Goal: Task Accomplishment & Management: Manage account settings

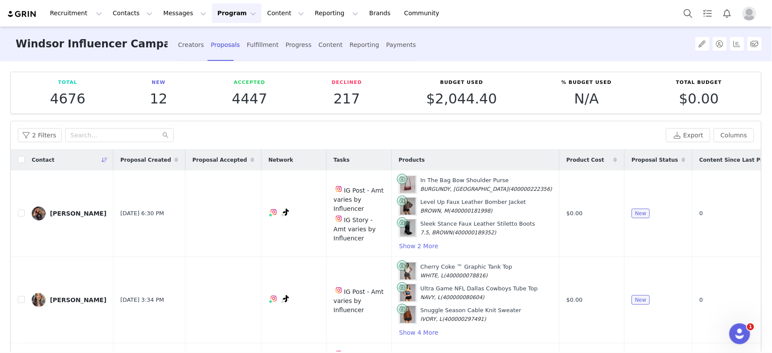
click at [212, 17] on button "Program Program" at bounding box center [237, 13] width 50 height 20
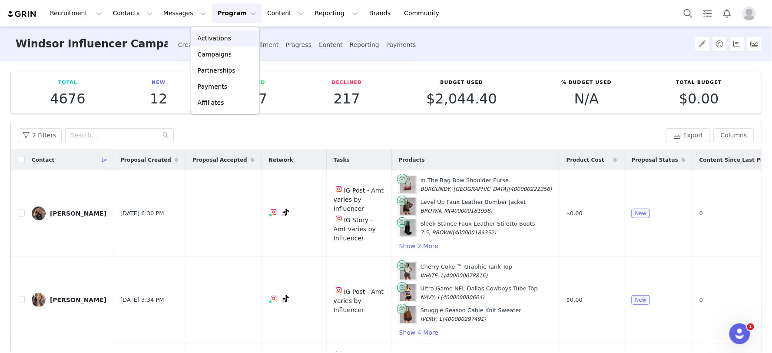
click at [207, 42] on p "Activations" at bounding box center [214, 38] width 33 height 9
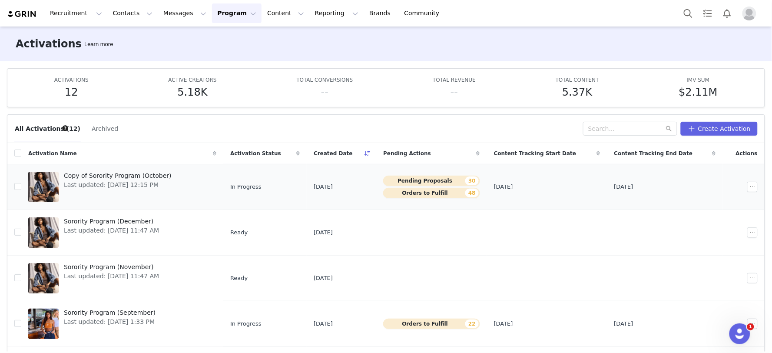
click at [107, 172] on span "Copy of Sorority Program (October)" at bounding box center [118, 175] width 108 height 9
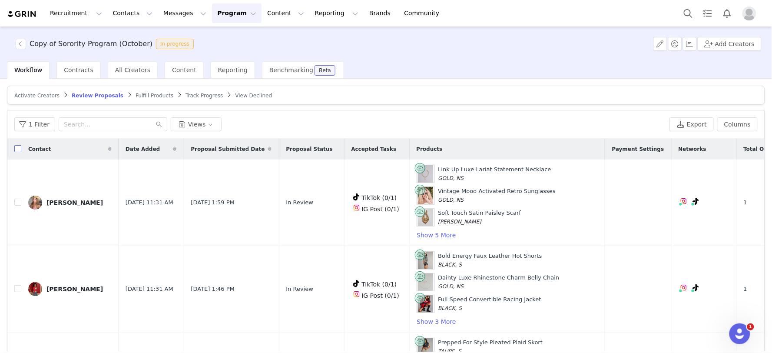
click at [19, 145] on label at bounding box center [17, 149] width 7 height 9
click at [19, 145] on input "checkbox" at bounding box center [17, 148] width 7 height 7
checkbox input "true"
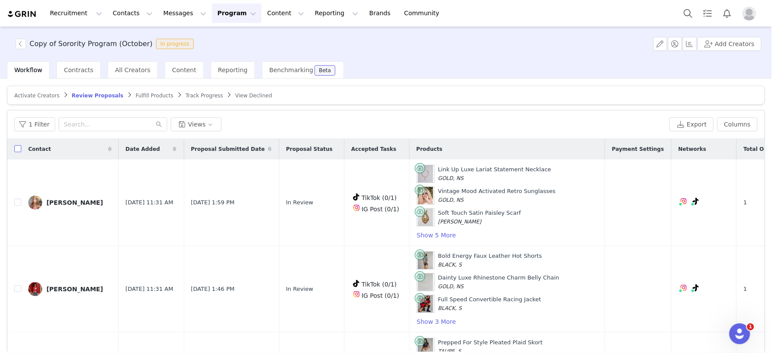
checkbox input "true"
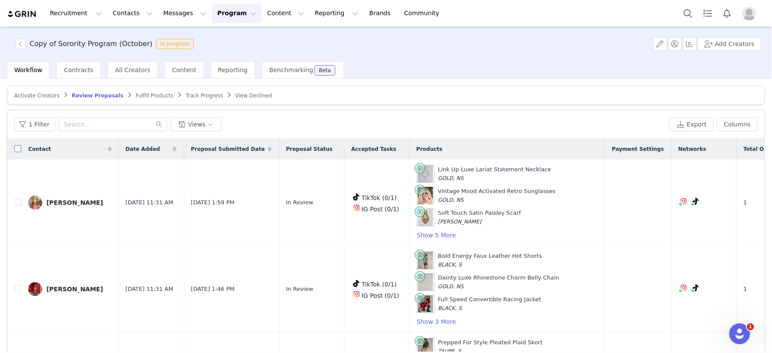
checkbox input "true"
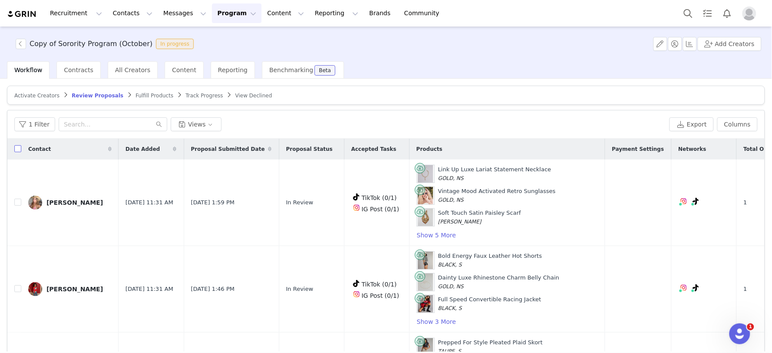
checkbox input "true"
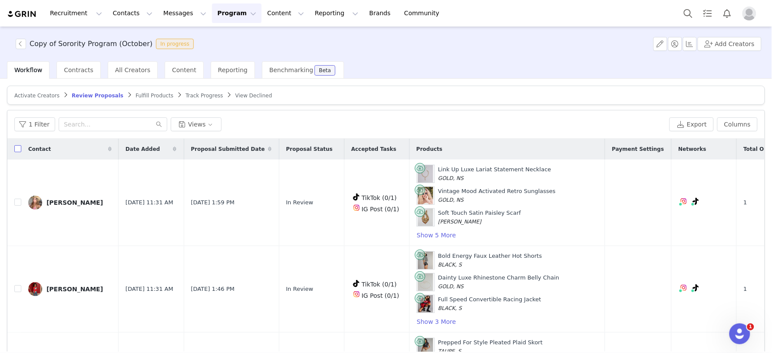
checkbox input "true"
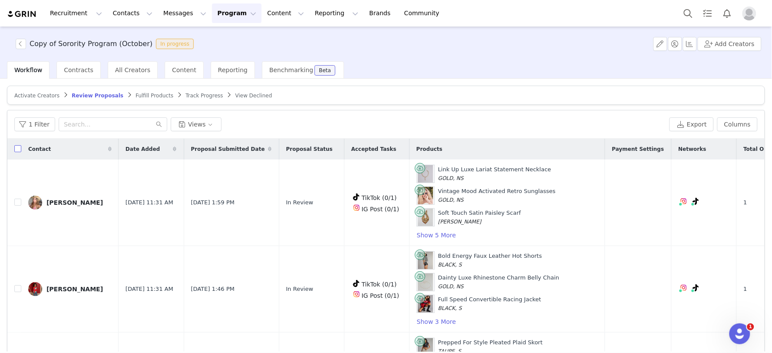
checkbox input "true"
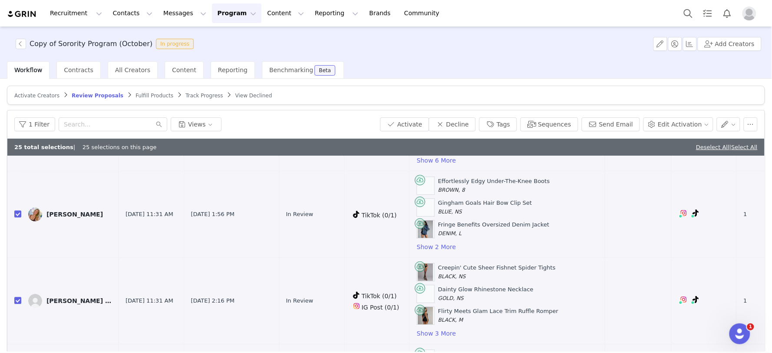
scroll to position [1647, 0]
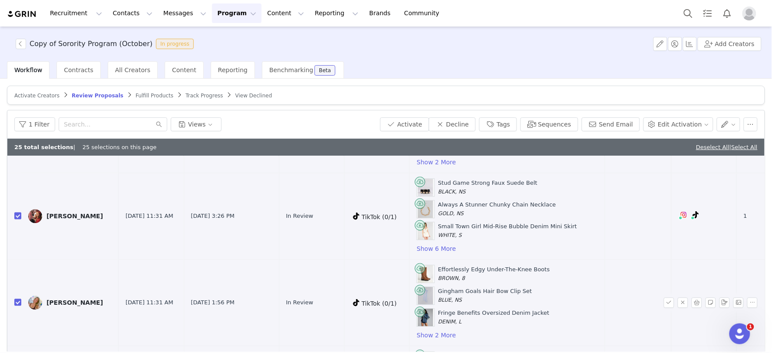
drag, startPoint x: 63, startPoint y: 219, endPoint x: 54, endPoint y: 307, distance: 89.1
click at [63, 219] on div "[PERSON_NAME]" at bounding box center [74, 215] width 56 height 7
click at [56, 306] on div "Macey Woodburm" at bounding box center [74, 302] width 56 height 7
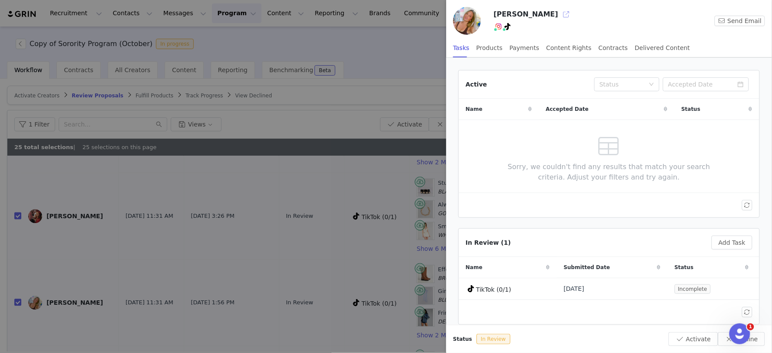
click at [561, 15] on button "button" at bounding box center [566, 14] width 14 height 14
click at [726, 237] on button "Add Task" at bounding box center [732, 242] width 41 height 14
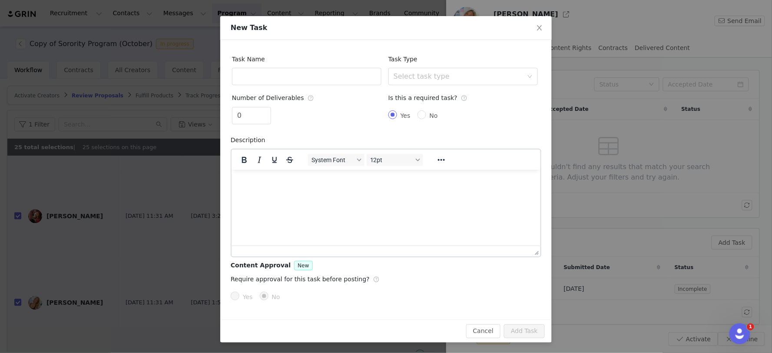
scroll to position [0, 0]
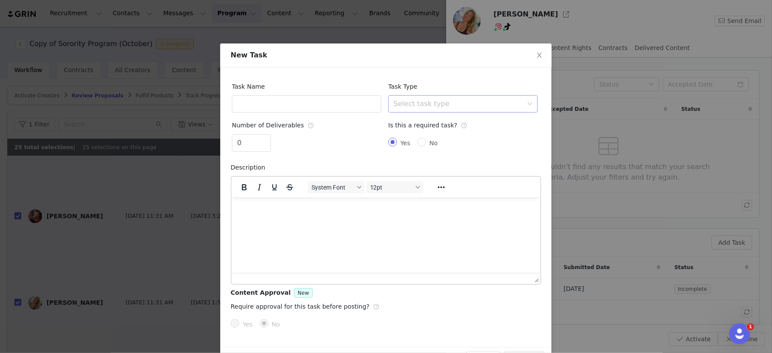
click at [409, 100] on div "Select task type" at bounding box center [458, 103] width 129 height 9
click at [428, 122] on li "Instagram Post" at bounding box center [459, 123] width 149 height 14
click at [418, 146] on input "No" at bounding box center [422, 142] width 9 height 9
radio input "true"
radio input "false"
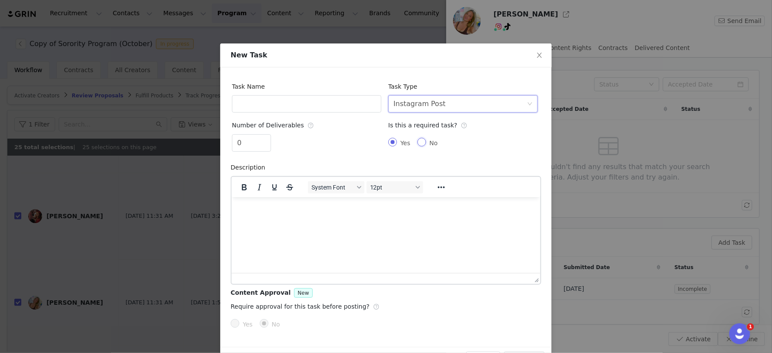
radio input "true"
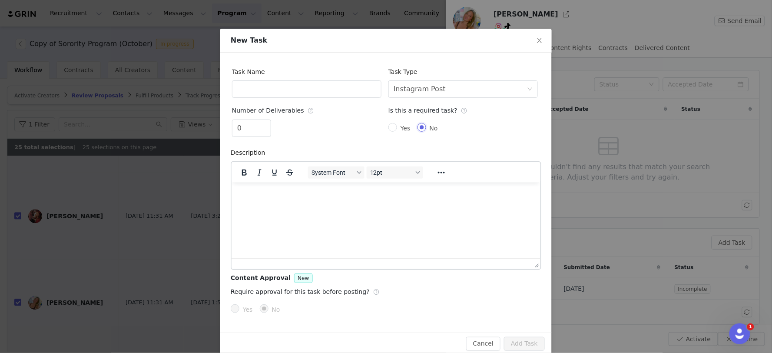
scroll to position [27, 0]
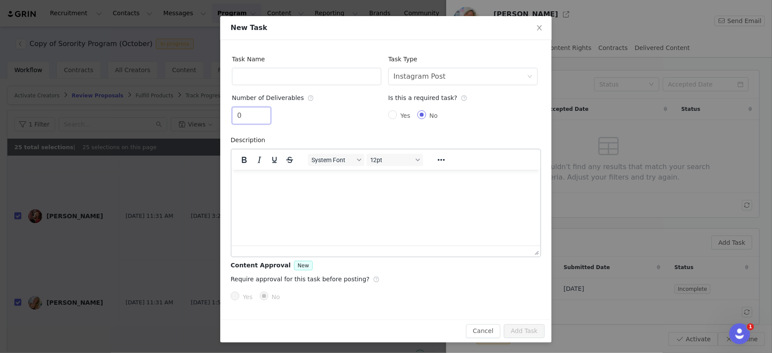
drag, startPoint x: 244, startPoint y: 111, endPoint x: 219, endPoint y: 116, distance: 24.8
click at [220, 116] on div "Task Name Task Type Select task type Instagram Post Number of Deliverables 0 Is…" at bounding box center [386, 179] width 332 height 279
click at [263, 114] on span "Decrease Value" at bounding box center [266, 119] width 9 height 10
drag, startPoint x: 241, startPoint y: 114, endPoint x: 231, endPoint y: 117, distance: 10.6
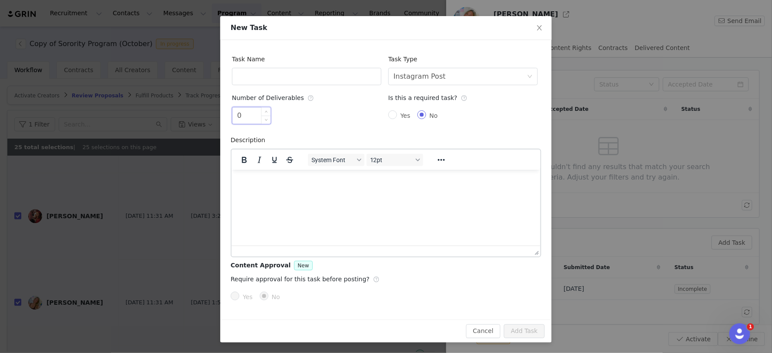
click at [232, 117] on input "0" at bounding box center [251, 115] width 38 height 17
type input "1"
click at [313, 109] on div "1" at bounding box center [306, 117] width 149 height 21
click at [537, 29] on icon "icon: close" at bounding box center [539, 27] width 5 height 5
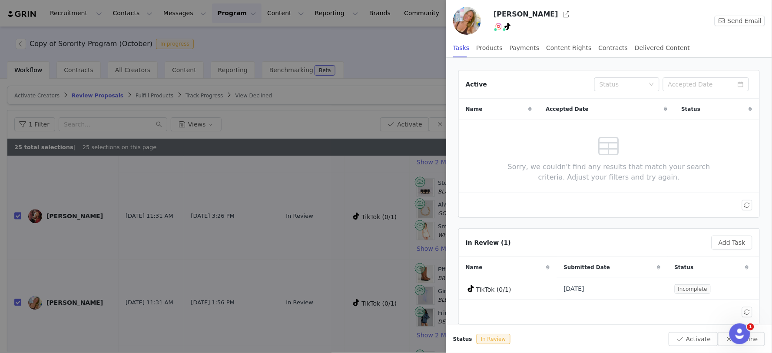
drag, startPoint x: 345, startPoint y: 169, endPoint x: 182, endPoint y: 180, distance: 163.7
click at [345, 169] on div at bounding box center [386, 176] width 772 height 353
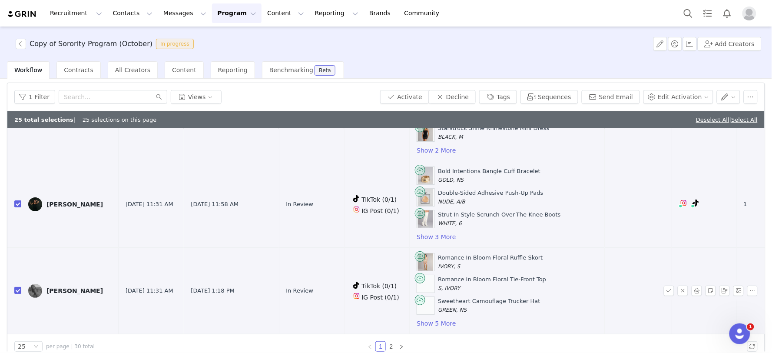
scroll to position [41, 0]
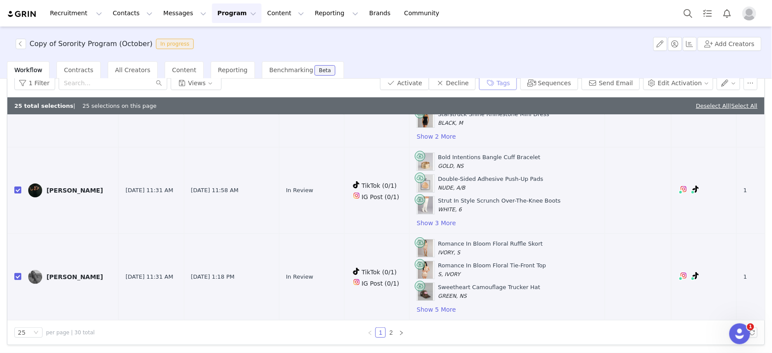
click at [502, 84] on button "Tags" at bounding box center [498, 83] width 38 height 14
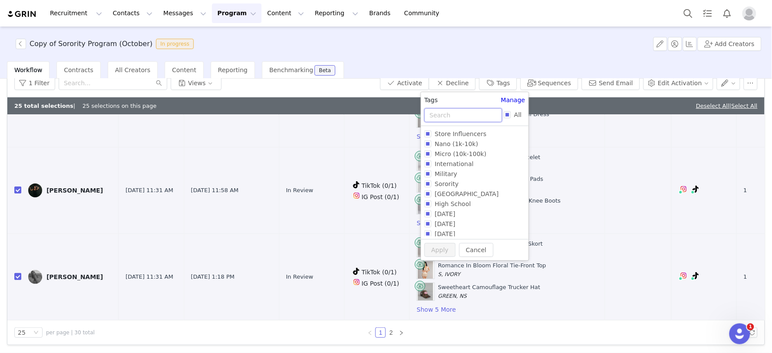
click at [439, 116] on input "text" at bounding box center [464, 115] width 78 height 14
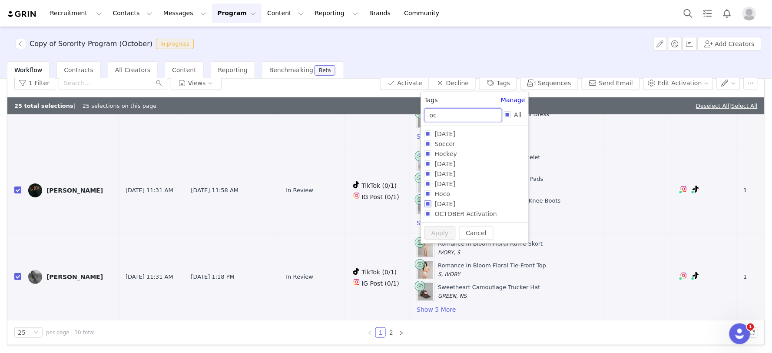
type input "oc"
click at [451, 202] on span "[DATE]" at bounding box center [444, 203] width 27 height 7
click at [431, 202] on input "[DATE]" at bounding box center [428, 203] width 7 height 7
checkbox input "true"
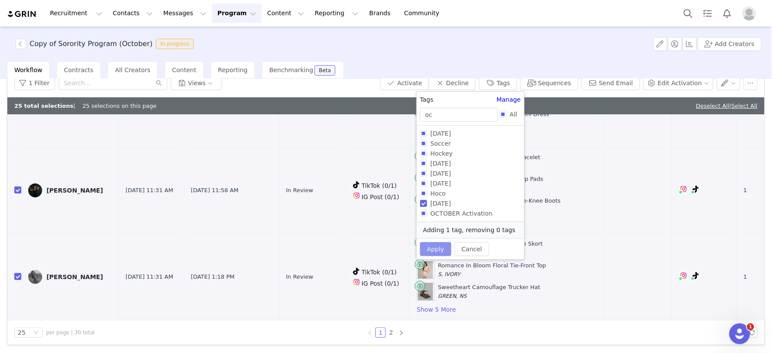
click at [430, 247] on button "Apply" at bounding box center [435, 249] width 31 height 14
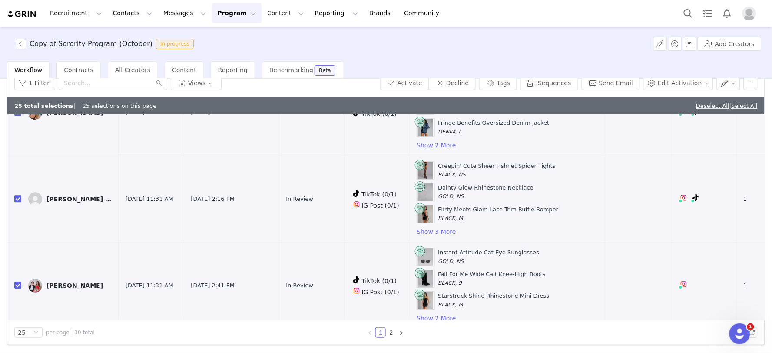
scroll to position [1791, 0]
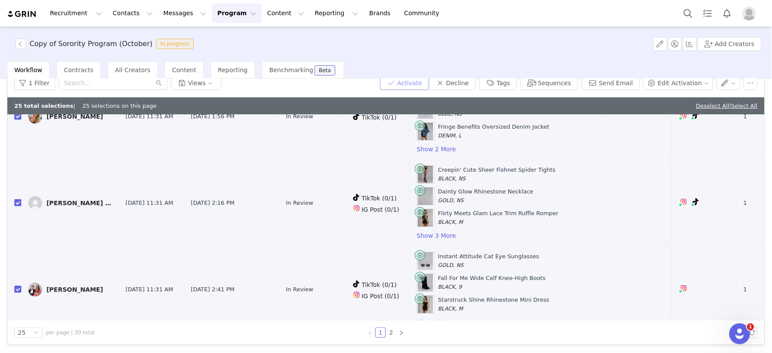
click at [415, 83] on button "Activate" at bounding box center [404, 83] width 49 height 14
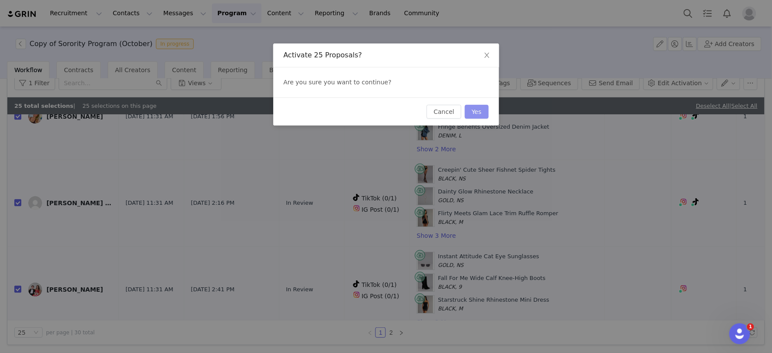
click at [480, 106] on button "Yes" at bounding box center [477, 112] width 24 height 14
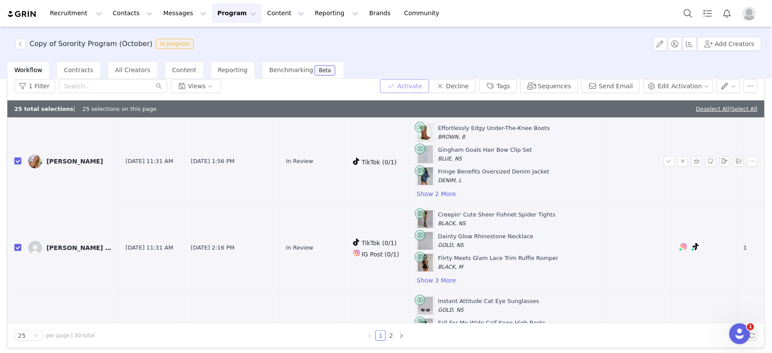
scroll to position [1695, 0]
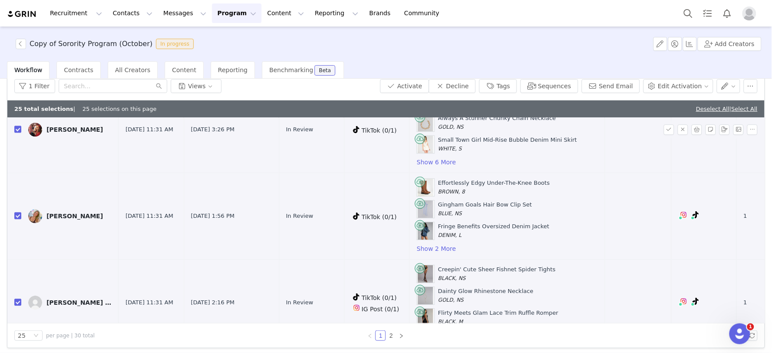
click at [706, 106] on link "Deselect All" at bounding box center [712, 109] width 33 height 7
checkbox input "false"
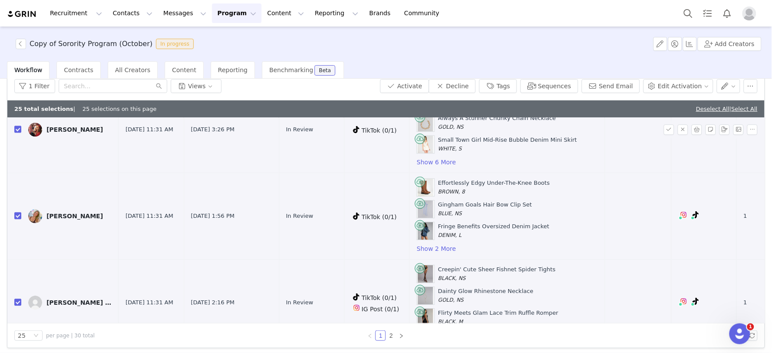
checkbox input "false"
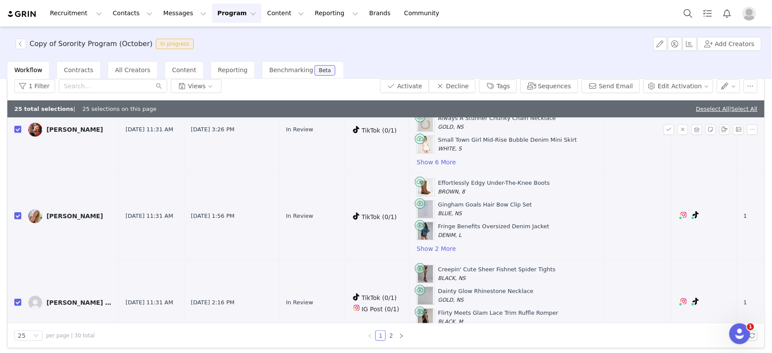
checkbox input "false"
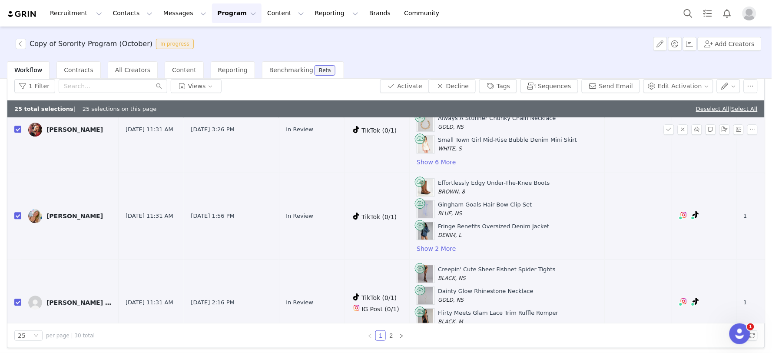
checkbox input "false"
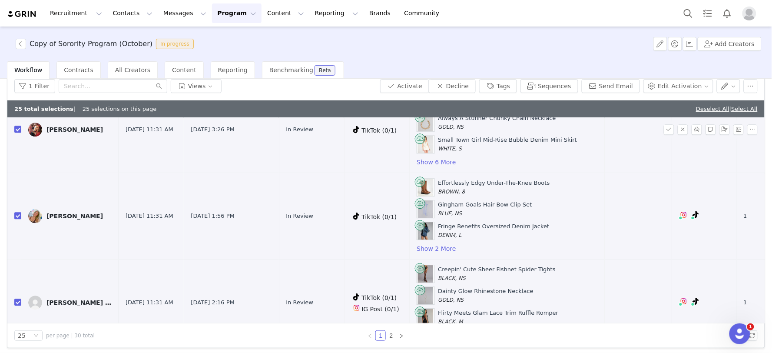
checkbox input "false"
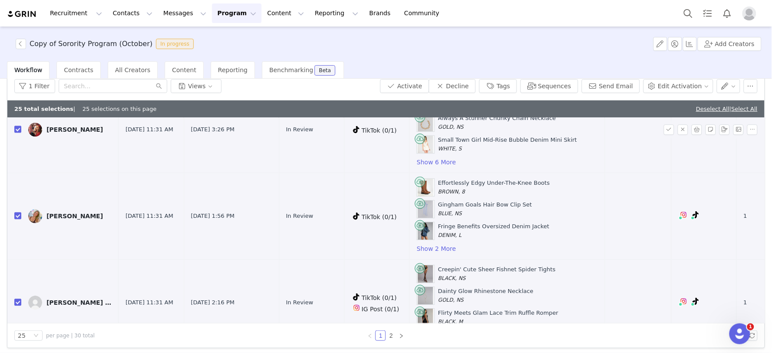
checkbox input "false"
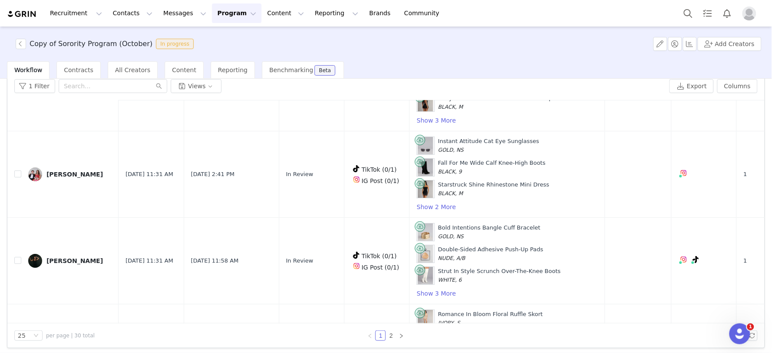
scroll to position [1967, 0]
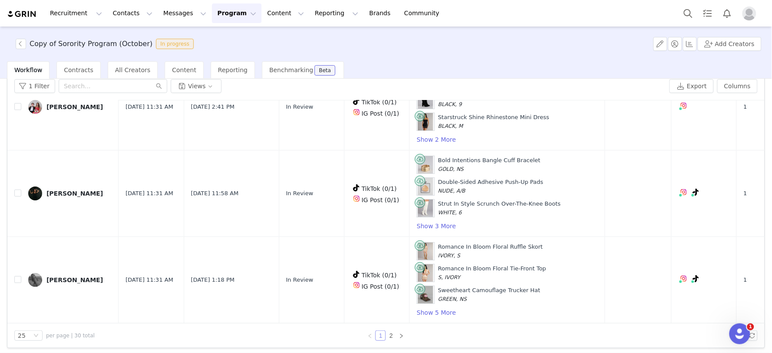
click at [379, 335] on link "1" at bounding box center [381, 336] width 10 height 10
click at [387, 331] on link "2" at bounding box center [391, 336] width 10 height 10
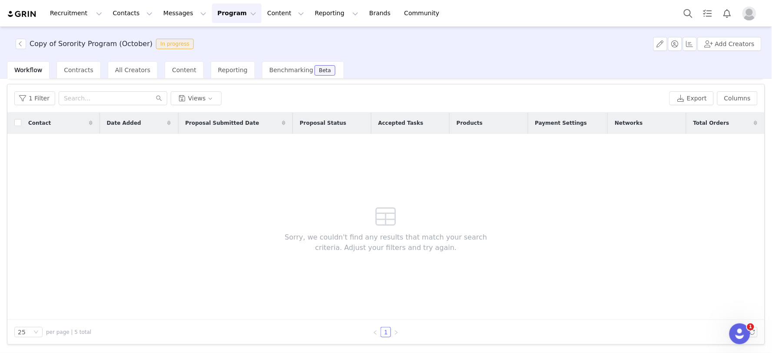
scroll to position [26, 0]
click at [381, 332] on link "1" at bounding box center [386, 332] width 10 height 10
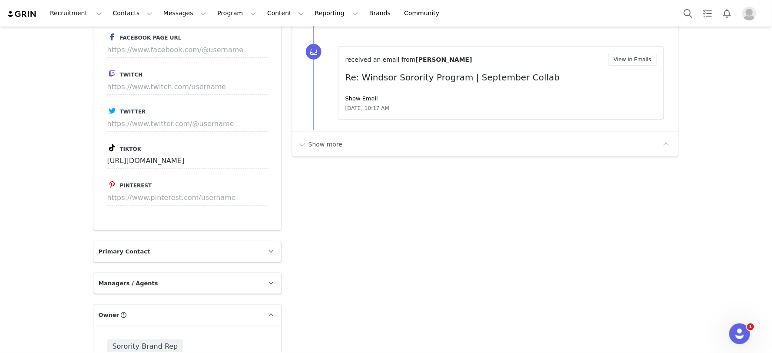
scroll to position [1255, 0]
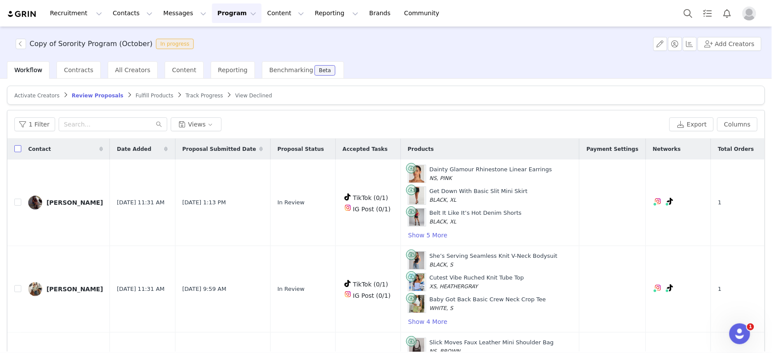
click at [15, 148] on input "checkbox" at bounding box center [17, 148] width 7 height 7
checkbox input "true"
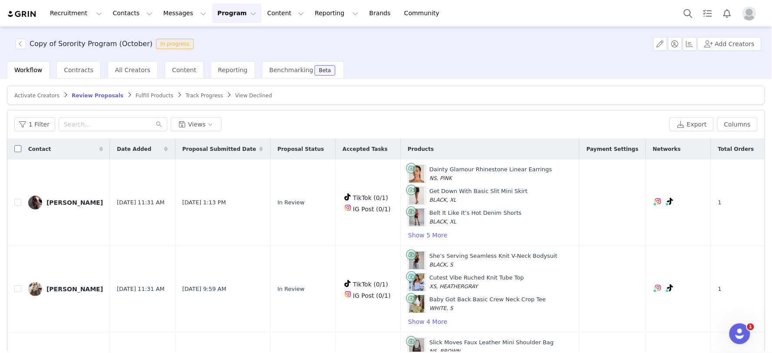
checkbox input "true"
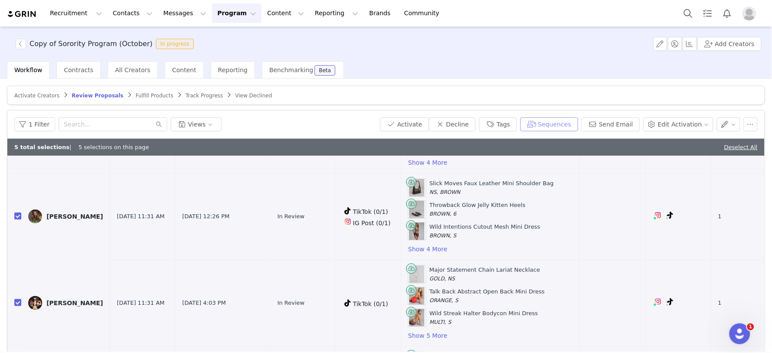
scroll to position [105, 0]
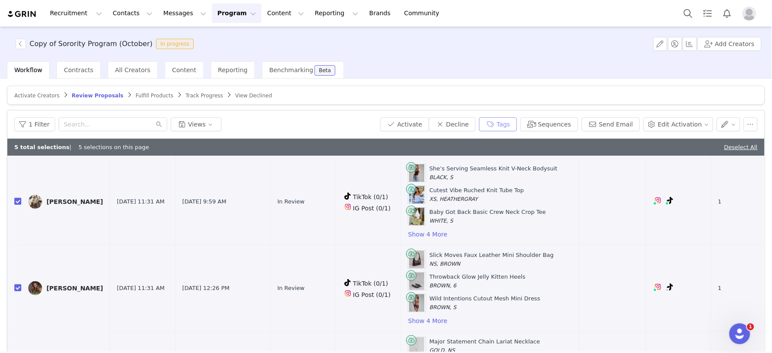
click at [516, 123] on button "Tags" at bounding box center [498, 124] width 38 height 14
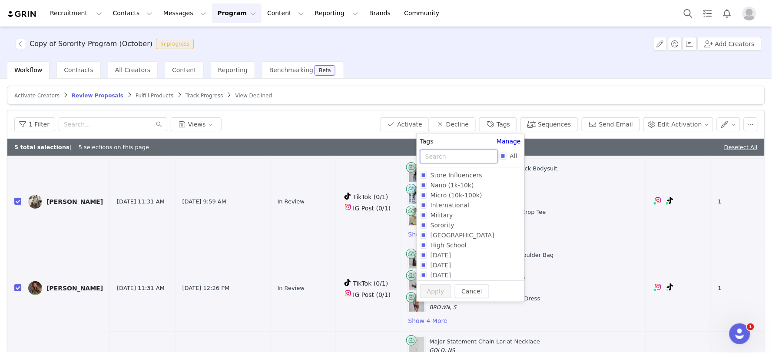
click at [481, 150] on input "text" at bounding box center [459, 156] width 78 height 14
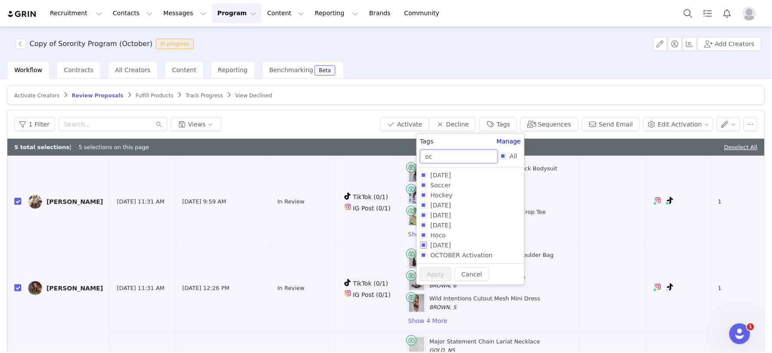
type input "oc"
click at [444, 245] on span "[DATE]" at bounding box center [440, 245] width 27 height 7
click at [427, 245] on input "[DATE]" at bounding box center [423, 245] width 7 height 7
checkbox input "true"
click at [434, 292] on button "Apply" at bounding box center [435, 291] width 31 height 14
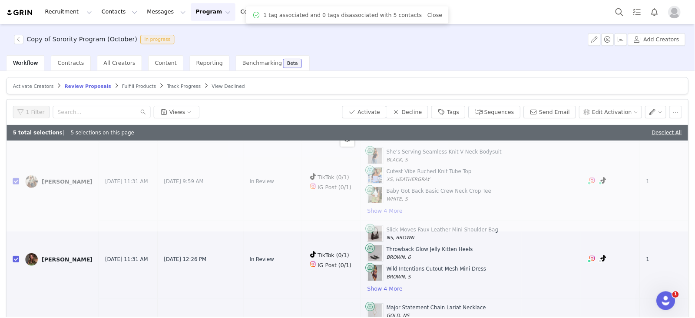
scroll to position [0, 0]
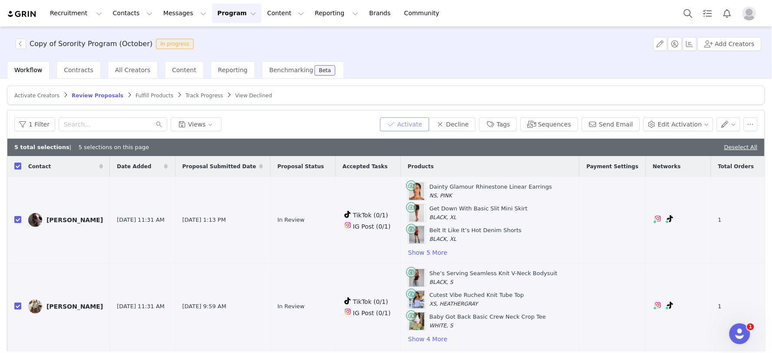
click at [415, 124] on button "Activate" at bounding box center [404, 124] width 49 height 14
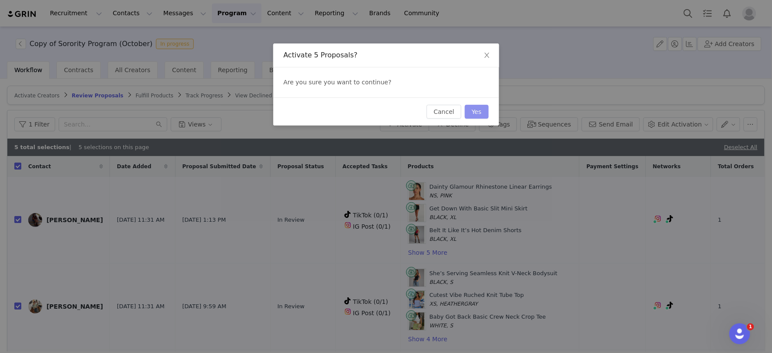
click at [477, 112] on button "Yes" at bounding box center [477, 112] width 24 height 14
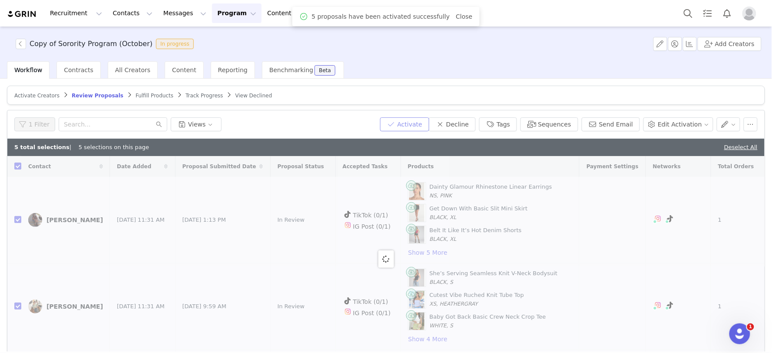
checkbox input "false"
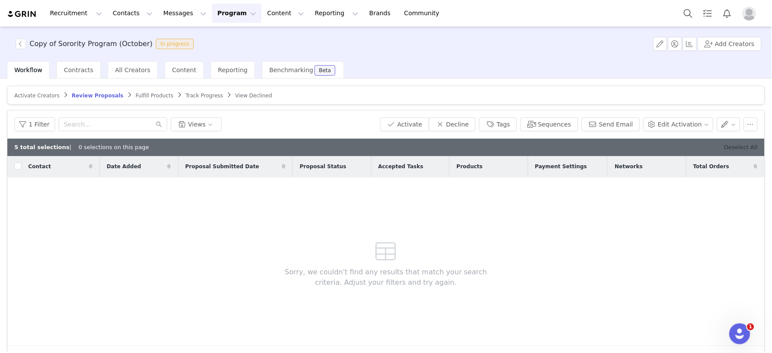
click at [739, 146] on link "Deselect All" at bounding box center [740, 147] width 33 height 7
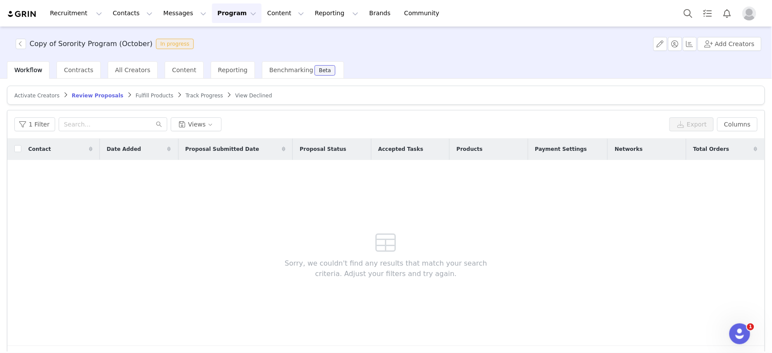
click at [144, 97] on span "Fulfill Products" at bounding box center [155, 96] width 38 height 6
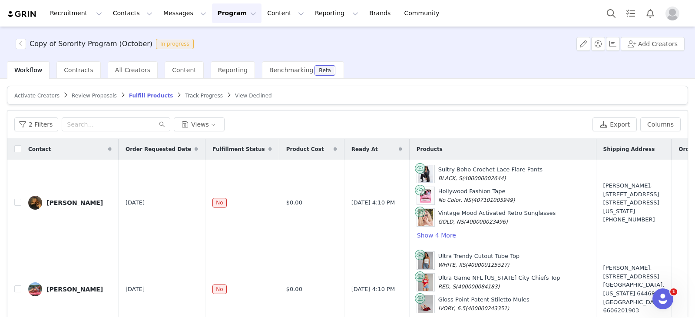
click at [342, 130] on div "2 Filters Views" at bounding box center [301, 124] width 575 height 14
click at [16, 150] on input "checkbox" at bounding box center [17, 148] width 7 height 7
checkbox input "true"
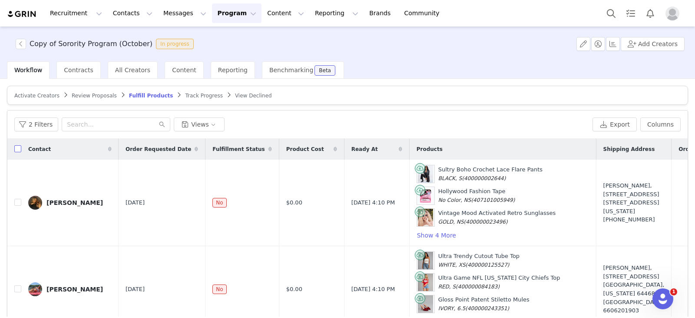
checkbox input "true"
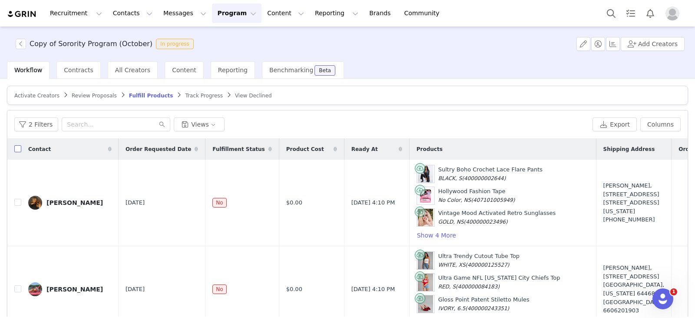
checkbox input "true"
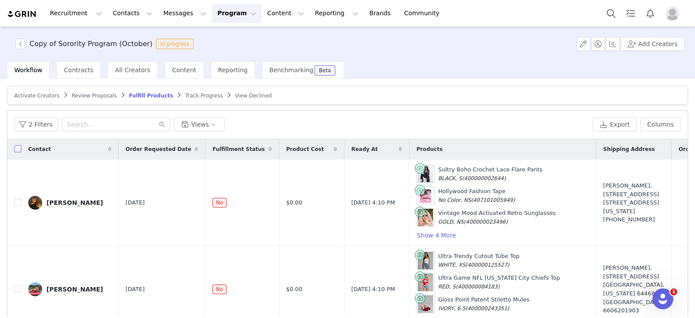
checkbox input "true"
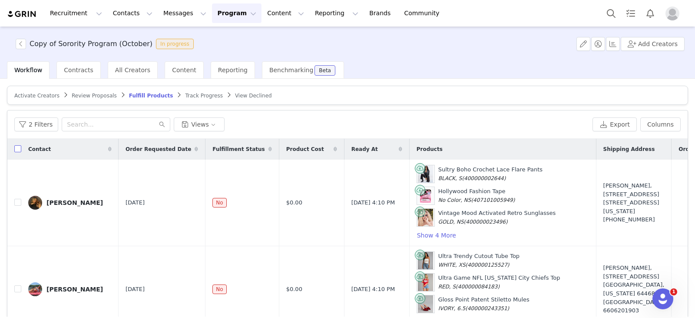
checkbox input "true"
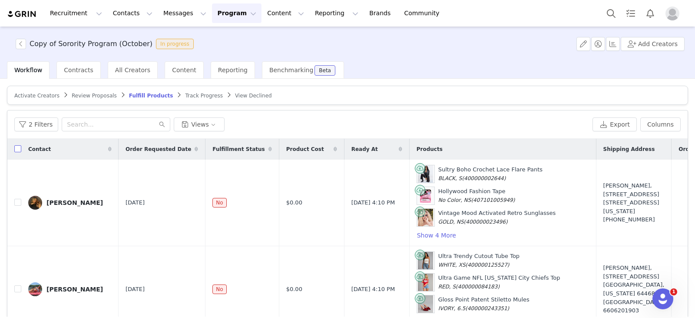
checkbox input "true"
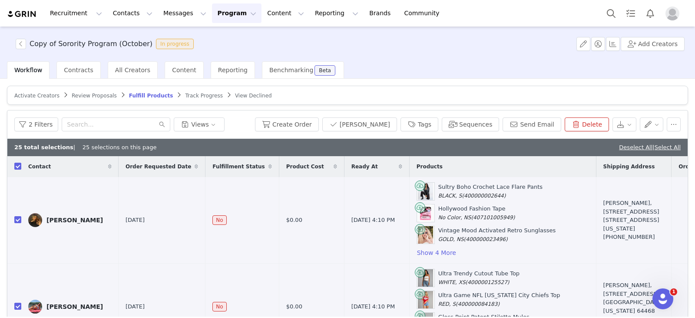
click at [501, 93] on article "Activate Creators Review Proposals Fulfill Products Track Progress View Declined" at bounding box center [347, 95] width 681 height 19
click at [306, 123] on button "Create Order" at bounding box center [287, 124] width 64 height 14
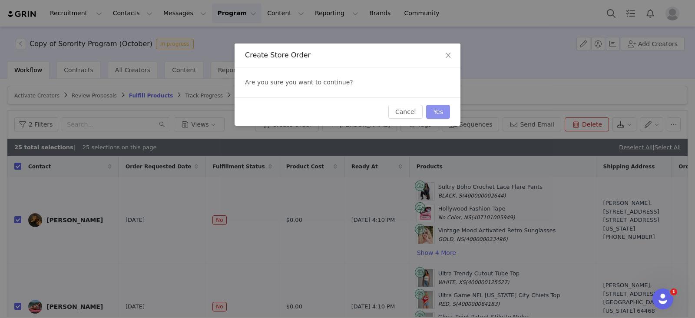
click at [432, 109] on button "Yes" at bounding box center [438, 112] width 24 height 14
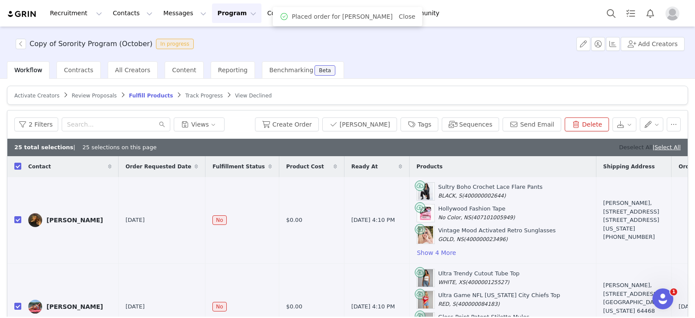
click at [619, 146] on link "Deselect All" at bounding box center [635, 147] width 33 height 7
checkbox input "false"
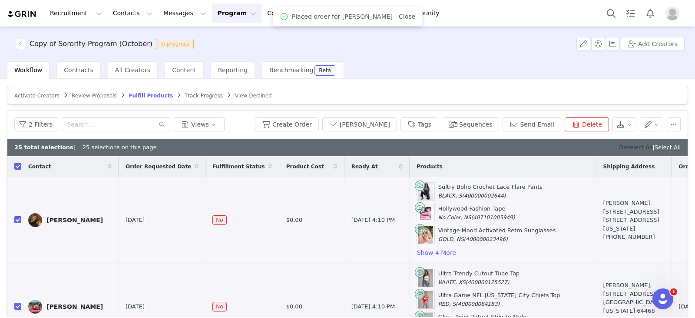
checkbox input "false"
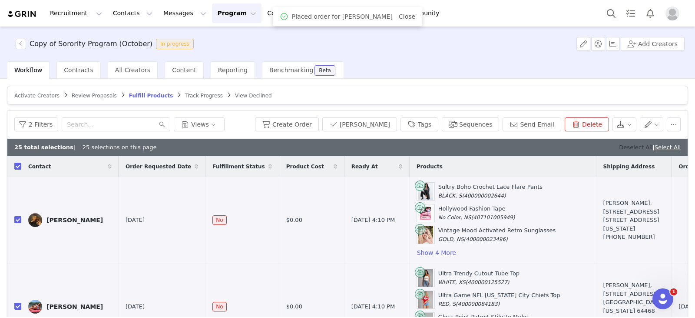
checkbox input "false"
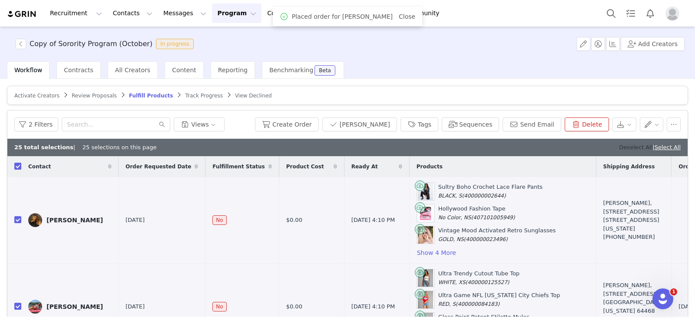
checkbox input "false"
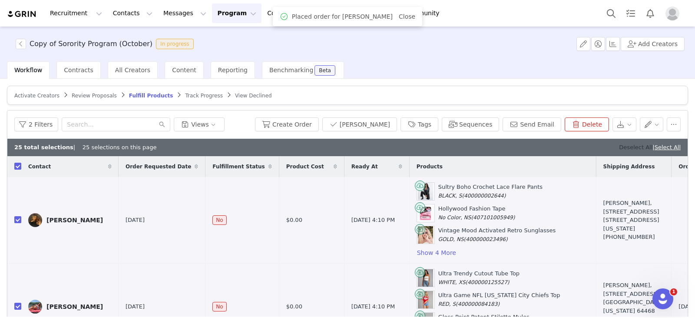
checkbox input "false"
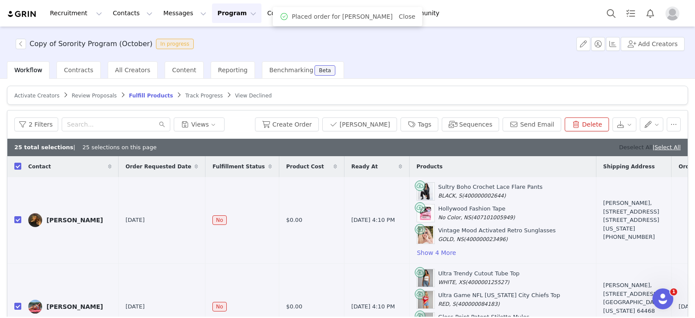
checkbox input "false"
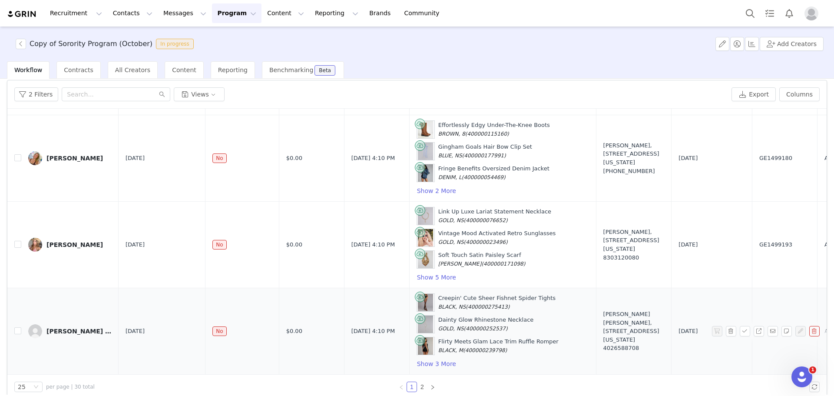
scroll to position [41, 0]
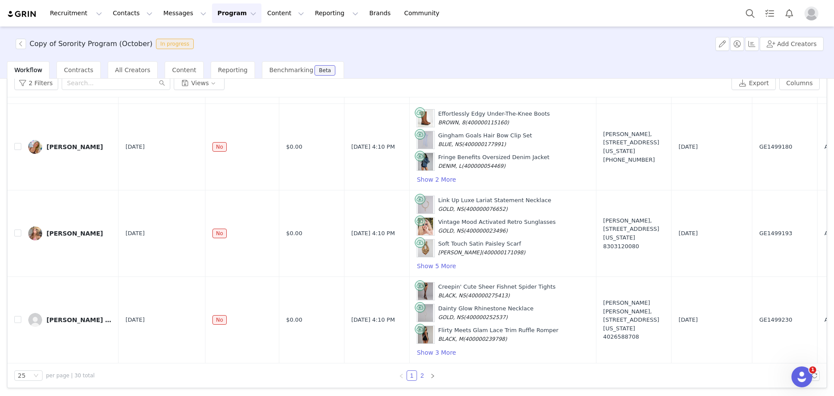
click at [419, 352] on link "2" at bounding box center [423, 376] width 10 height 10
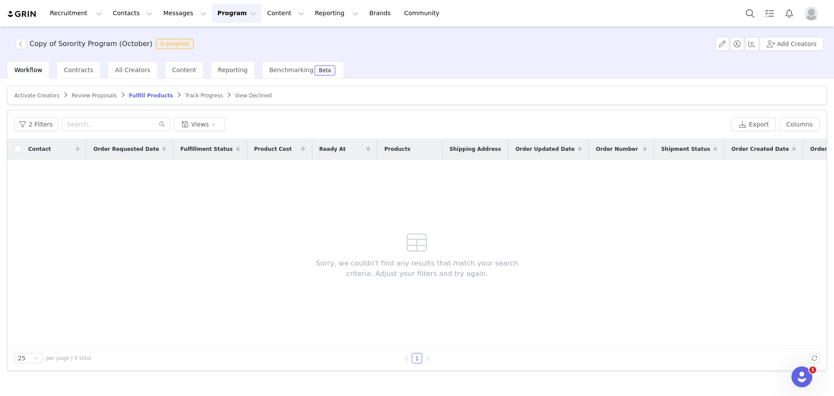
scroll to position [0, 0]
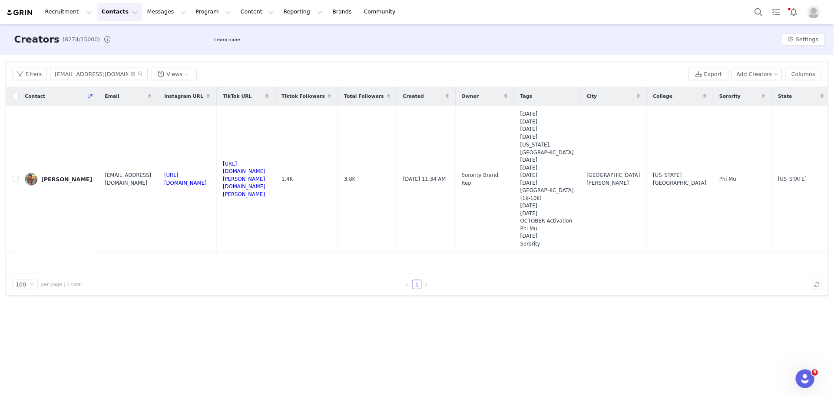
scroll to position [442, 0]
click at [616, 85] on div "Filters [EMAIL_ADDRESS][DOMAIN_NAME] Views" at bounding box center [388, 82] width 748 height 14
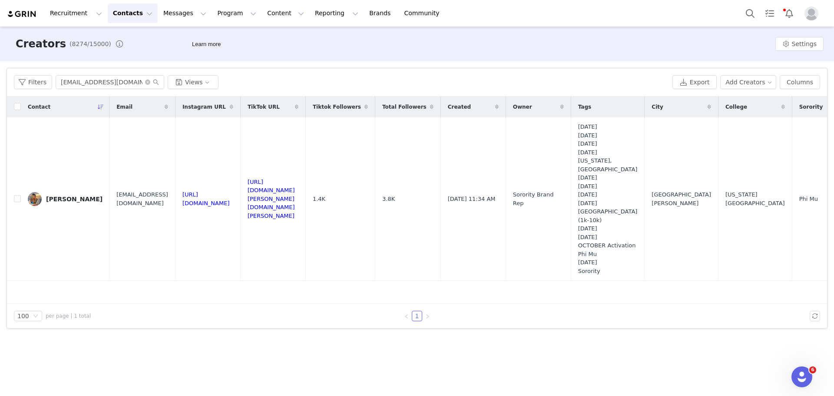
scroll to position [443, 0]
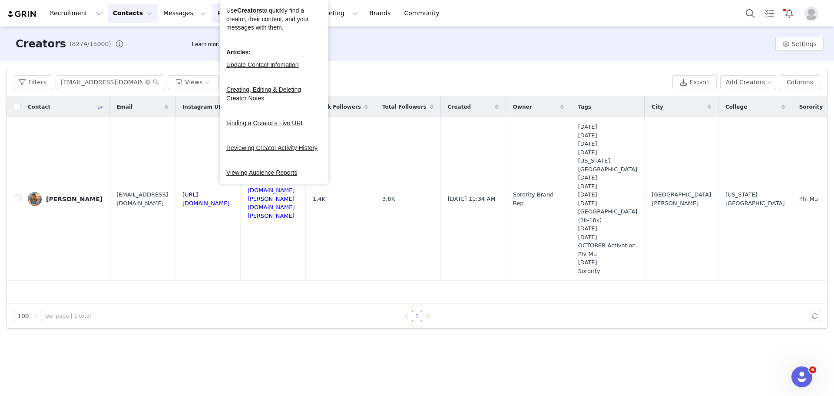
click at [214, 12] on button "Program Program" at bounding box center [237, 13] width 50 height 20
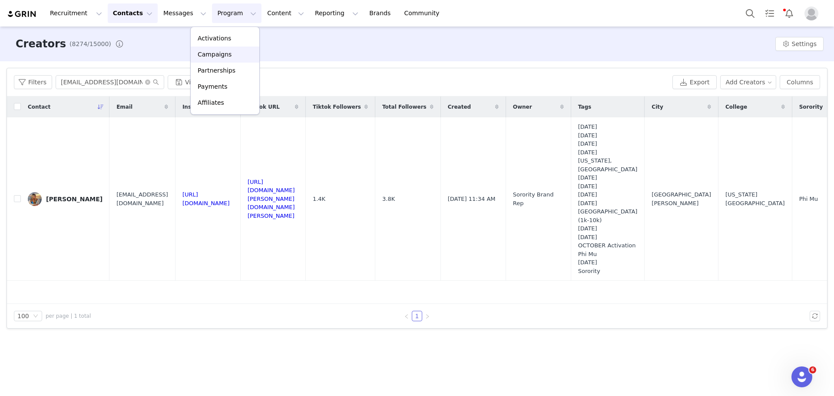
click at [213, 53] on p "Campaigns" at bounding box center [215, 54] width 34 height 9
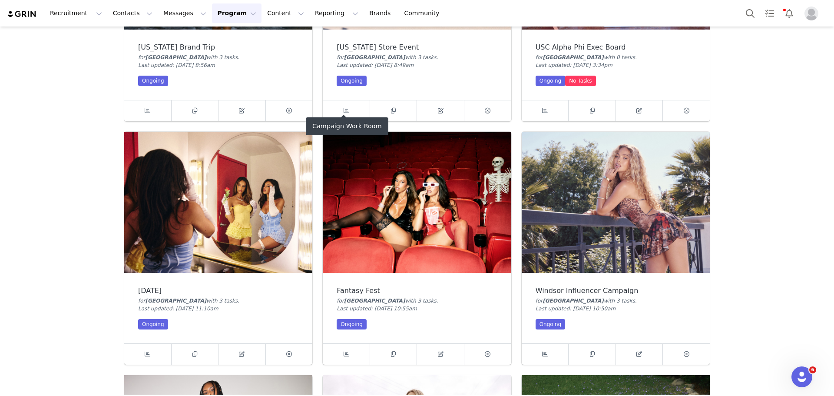
scroll to position [434, 0]
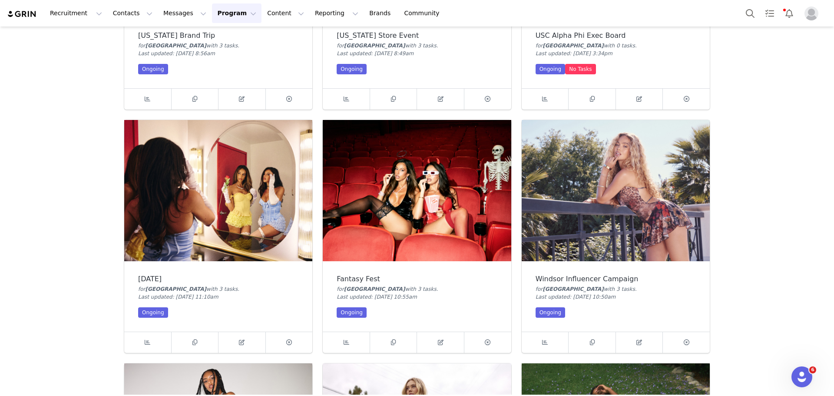
click at [628, 156] on img at bounding box center [616, 190] width 188 height 141
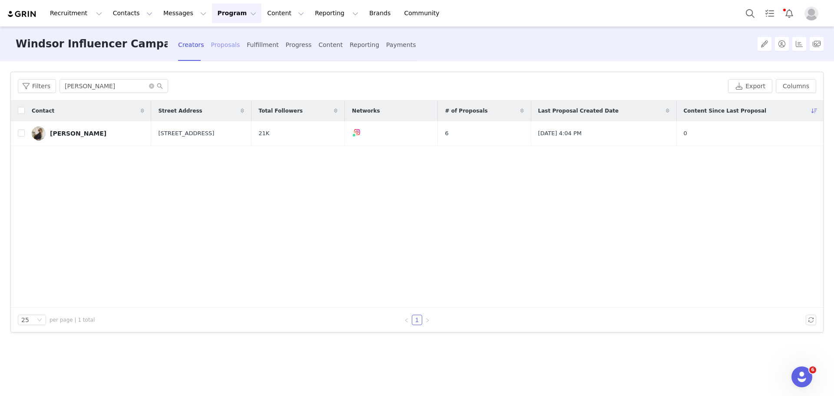
click at [216, 46] on div "Proposals" at bounding box center [225, 44] width 29 height 23
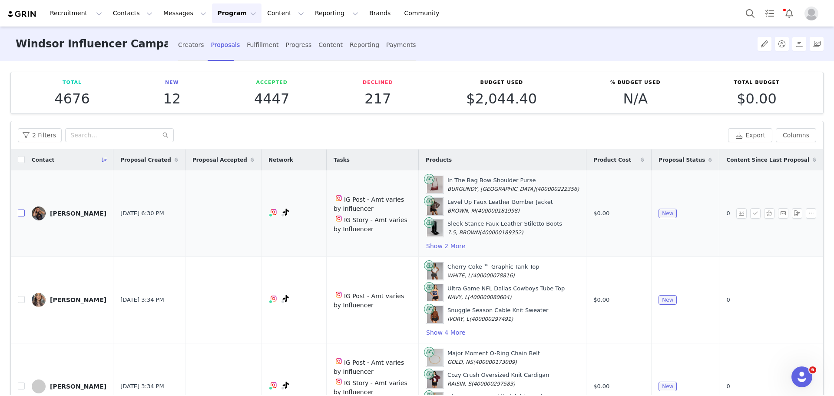
click at [20, 215] on input "checkbox" at bounding box center [21, 212] width 7 height 7
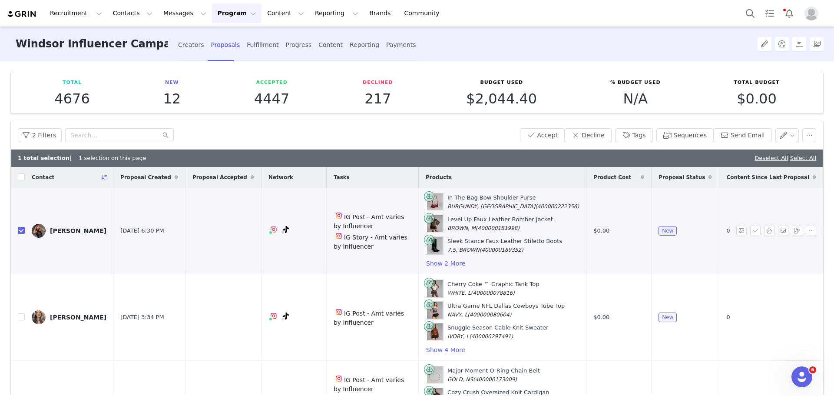
checkbox input "true"
click at [22, 315] on input "checkbox" at bounding box center [21, 316] width 7 height 7
checkbox input "true"
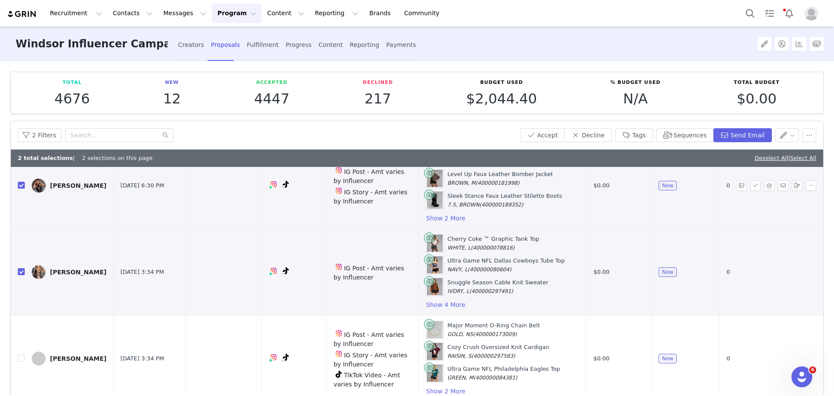
scroll to position [118, 0]
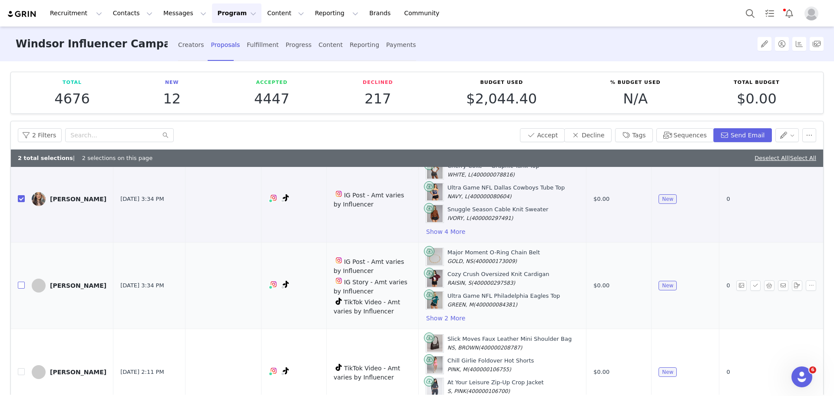
click at [23, 287] on input "checkbox" at bounding box center [21, 285] width 7 height 7
checkbox input "true"
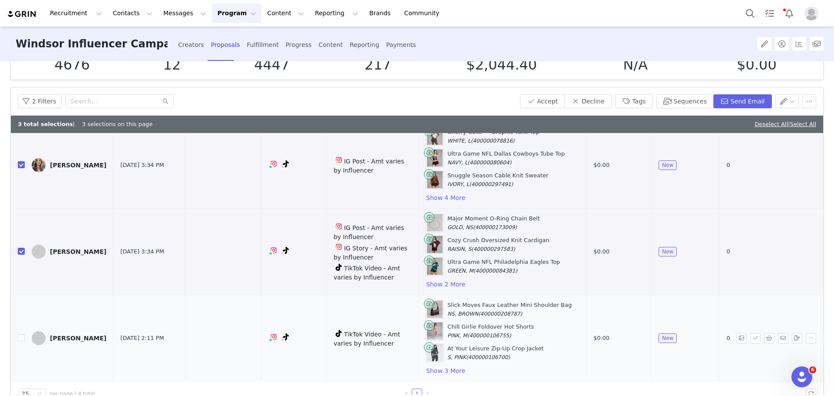
scroll to position [43, 0]
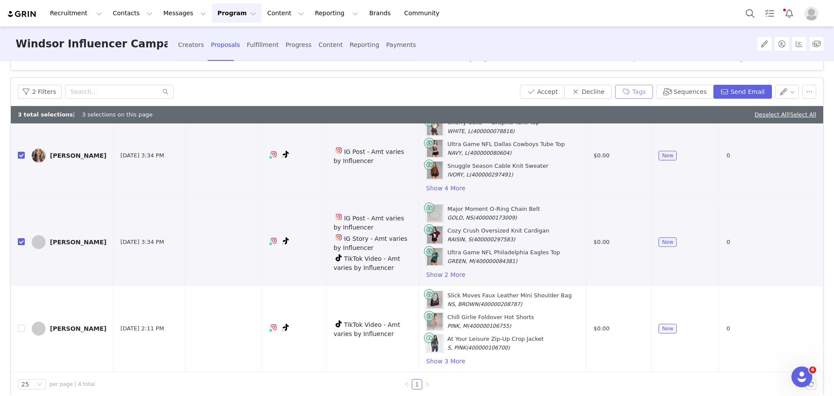
click at [629, 88] on button "Tags" at bounding box center [634, 92] width 38 height 14
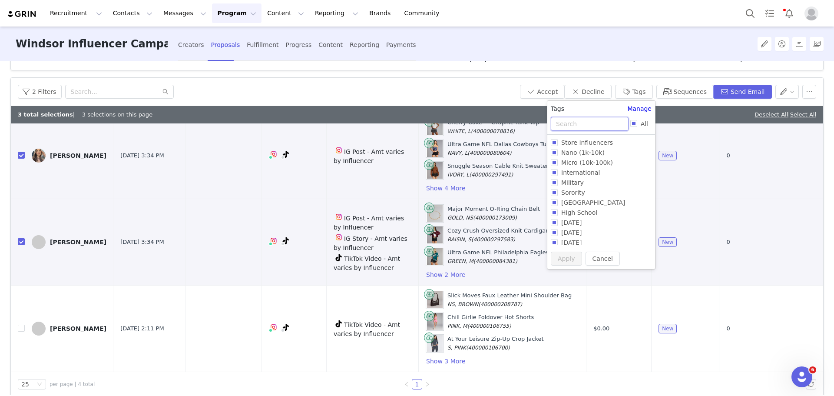
click at [586, 126] on input "text" at bounding box center [590, 124] width 78 height 14
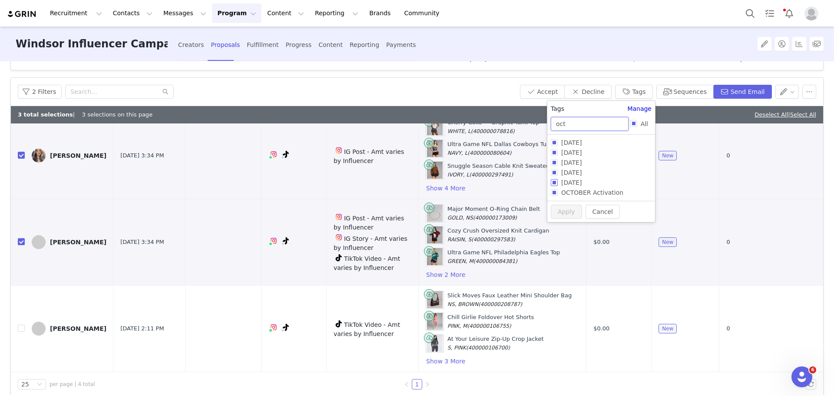
type input "oct"
click at [581, 179] on span "[DATE]" at bounding box center [571, 182] width 27 height 7
click at [558, 179] on input "[DATE]" at bounding box center [554, 182] width 7 height 7
checkbox input "true"
click at [565, 225] on button "Apply" at bounding box center [566, 228] width 31 height 14
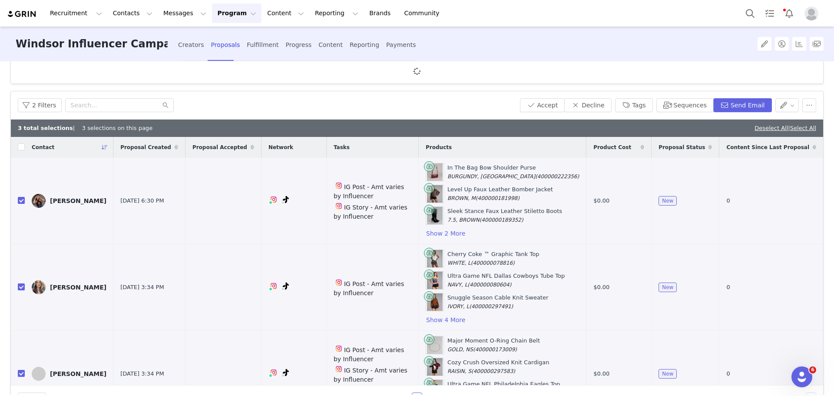
scroll to position [0, 0]
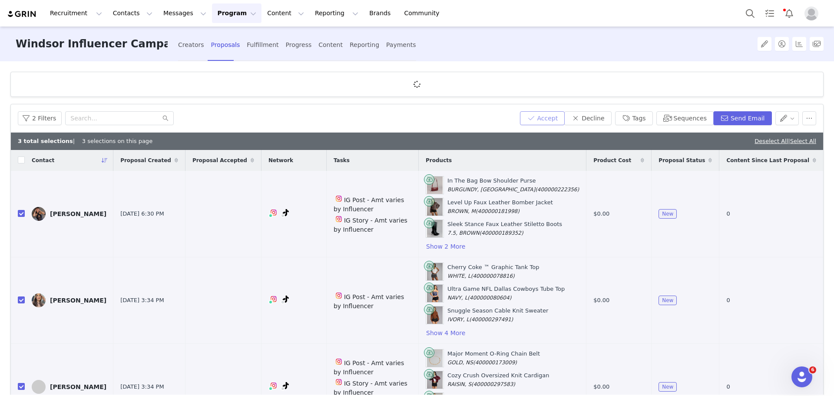
click at [545, 119] on button "Accept" at bounding box center [542, 118] width 45 height 14
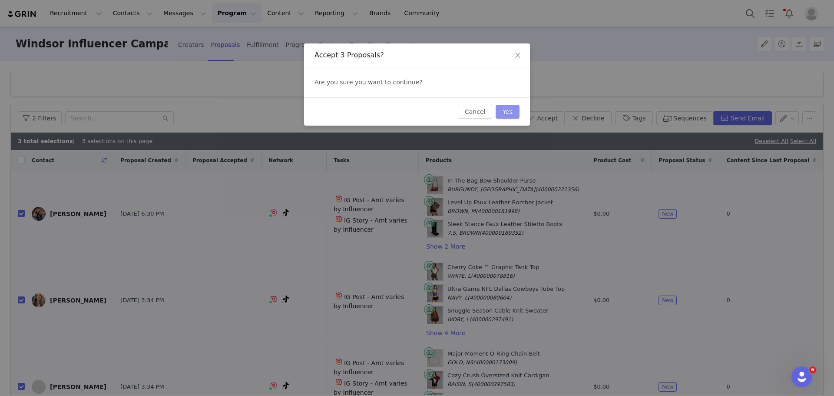
click at [509, 107] on button "Yes" at bounding box center [508, 112] width 24 height 14
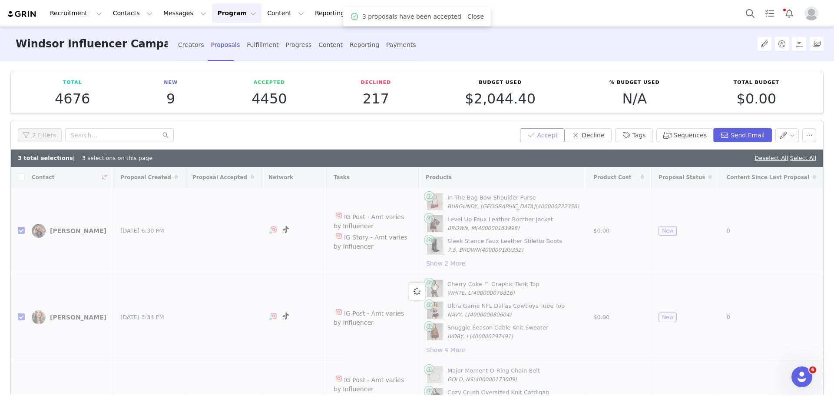
checkbox input "false"
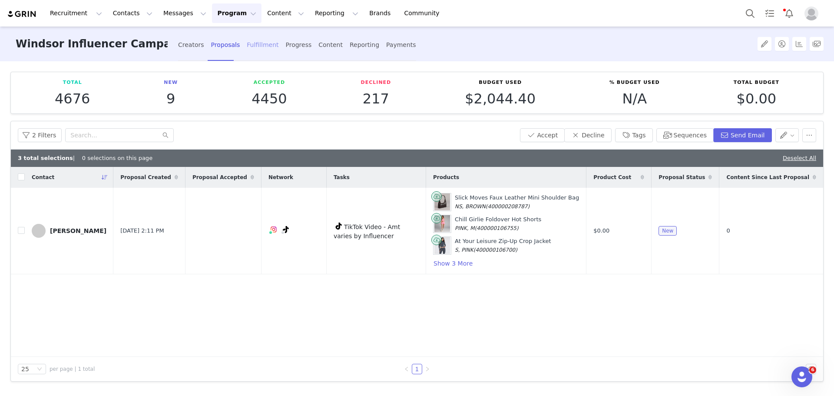
click at [247, 37] on div "Fulfillment" at bounding box center [263, 44] width 32 height 23
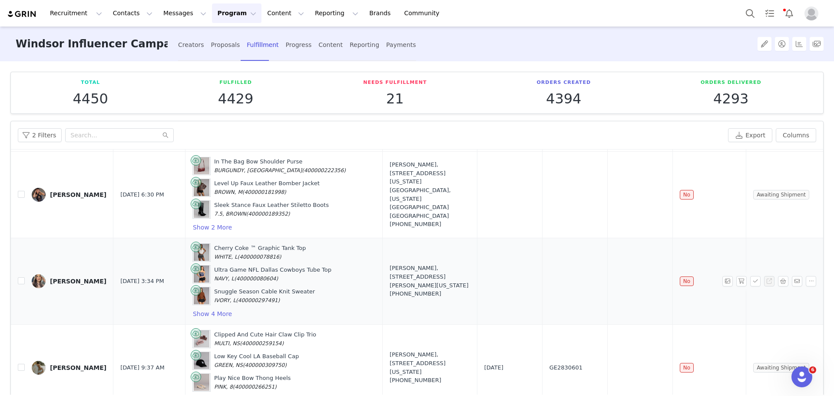
scroll to position [93, 0]
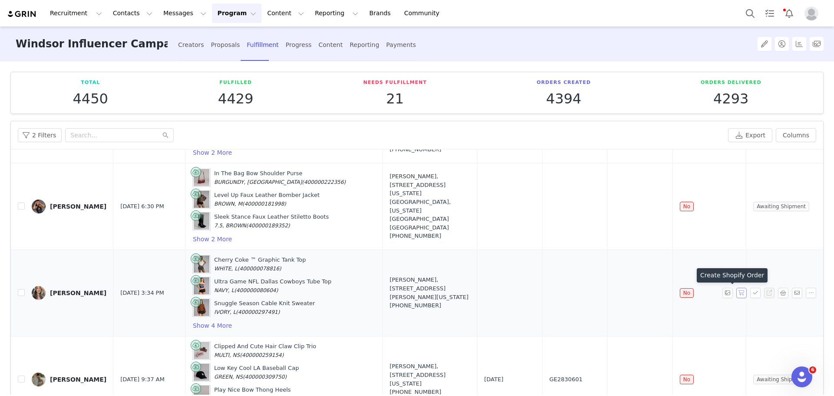
click at [736, 292] on button "button" at bounding box center [741, 293] width 10 height 10
click at [736, 204] on button "button" at bounding box center [741, 206] width 10 height 10
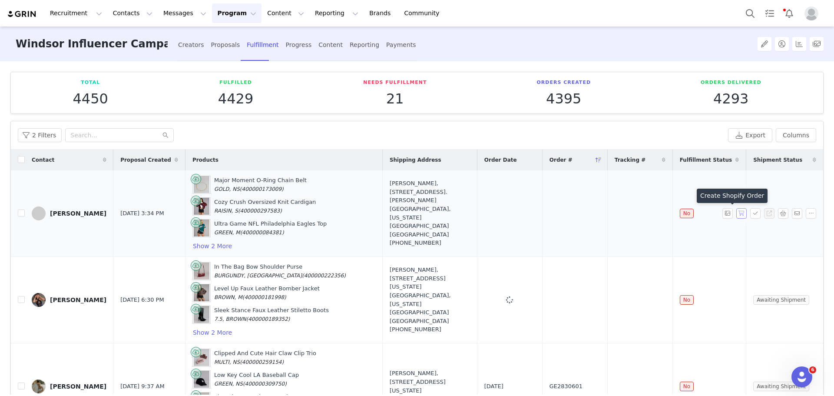
click at [736, 211] on button "button" at bounding box center [741, 213] width 10 height 10
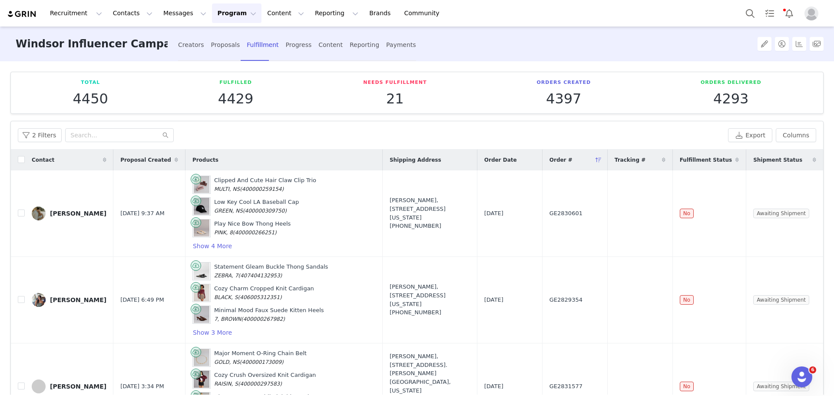
click at [212, 16] on button "Program Program" at bounding box center [237, 13] width 50 height 20
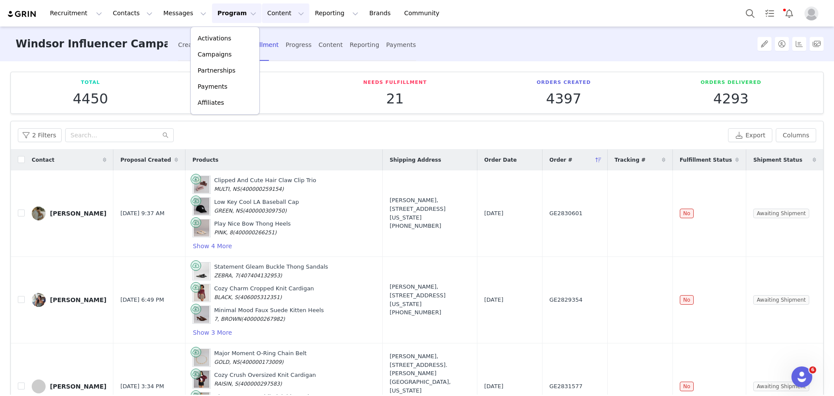
click at [262, 19] on button "Content Content" at bounding box center [285, 13] width 47 height 20
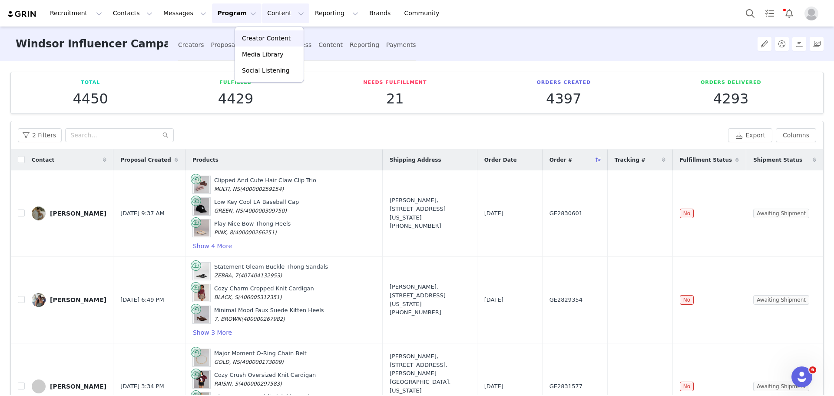
click at [259, 38] on p "Creator Content" at bounding box center [266, 38] width 49 height 9
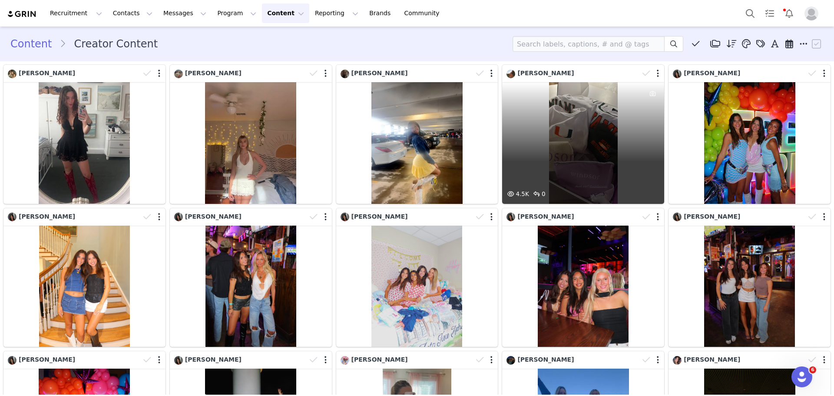
click at [572, 124] on div "4.5K 0" at bounding box center [583, 143] width 162 height 122
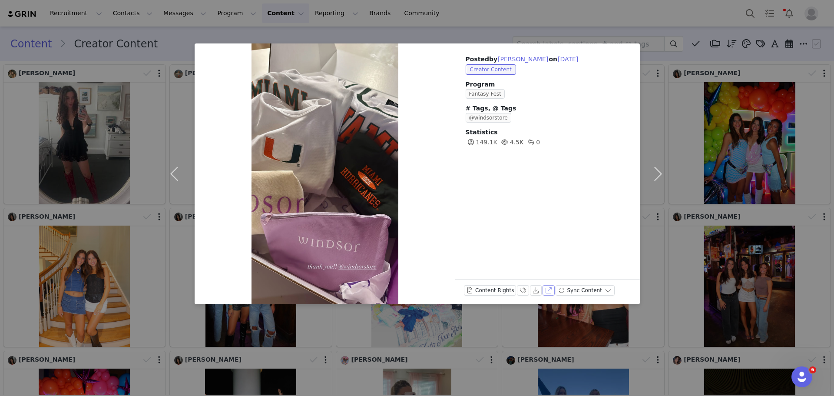
click at [547, 289] on button "View on Instagram" at bounding box center [549, 290] width 12 height 10
click at [625, 15] on div "Posted by Jasmine on Sep 30, 2025 Creator Content Program Fantasy Fest # Tags, …" at bounding box center [417, 198] width 834 height 396
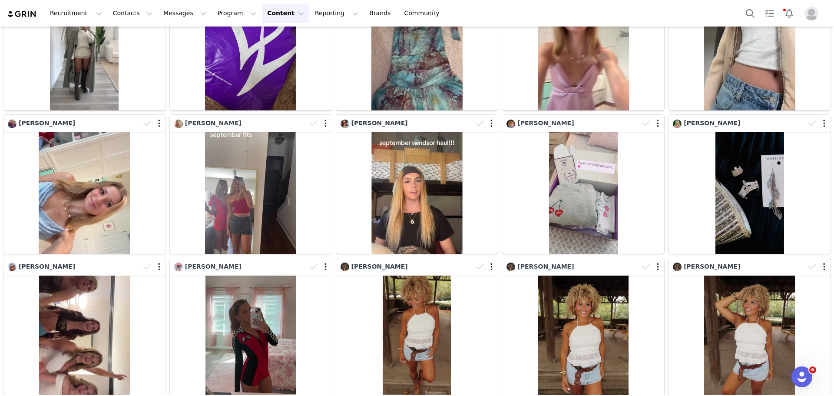
scroll to position [1386, 0]
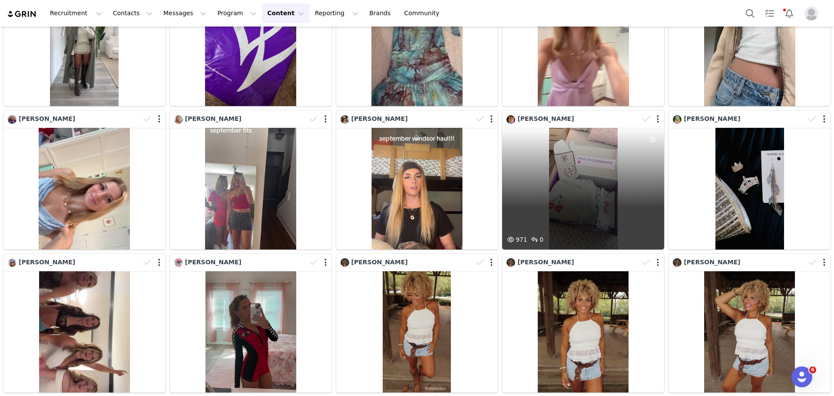
click at [604, 161] on div "971 0" at bounding box center [583, 189] width 162 height 122
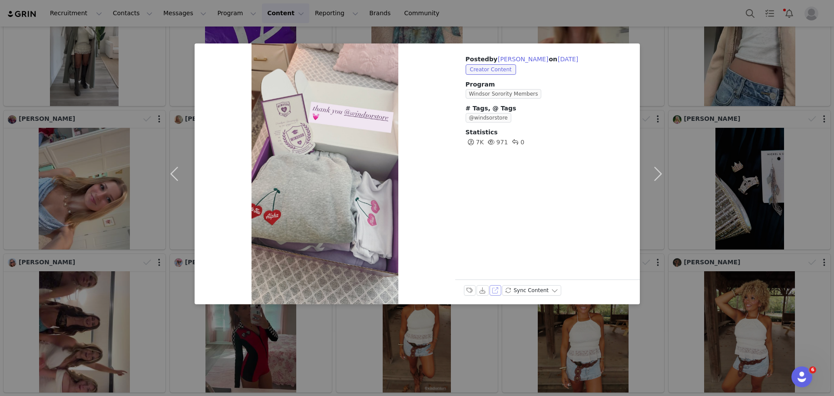
click at [497, 289] on button "View on Instagram" at bounding box center [496, 290] width 12 height 10
click at [649, 17] on div "Posted by Jordan Hancock on Sep 30, 2025 Creator Content Program Windsor Sorori…" at bounding box center [417, 198] width 834 height 396
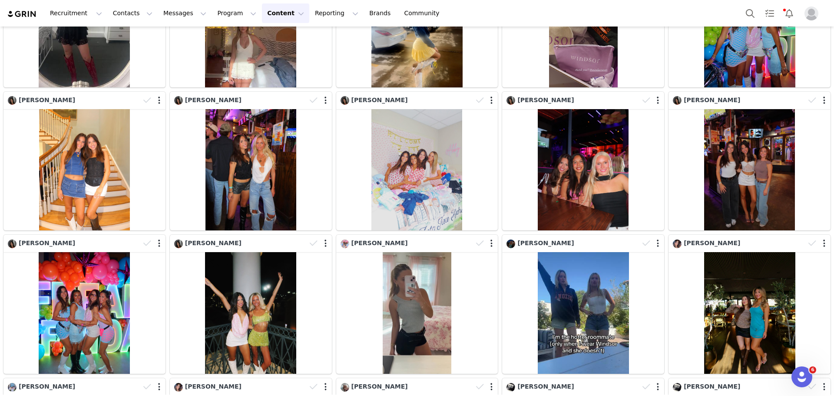
scroll to position [0, 0]
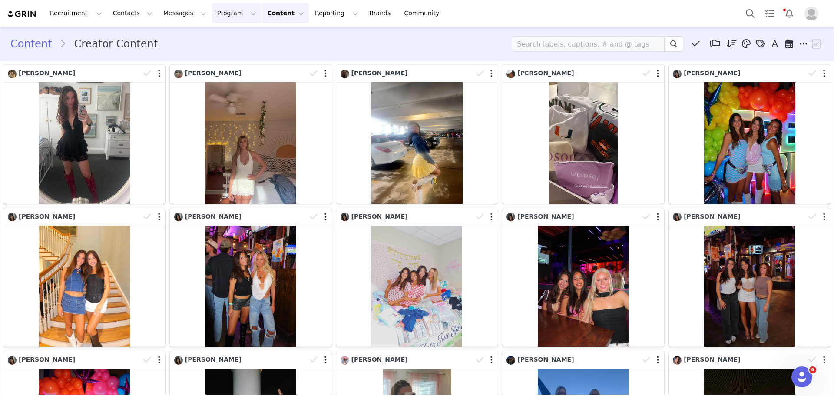
click at [212, 9] on button "Program Program" at bounding box center [237, 13] width 50 height 20
click at [220, 40] on p "Activations" at bounding box center [214, 38] width 33 height 9
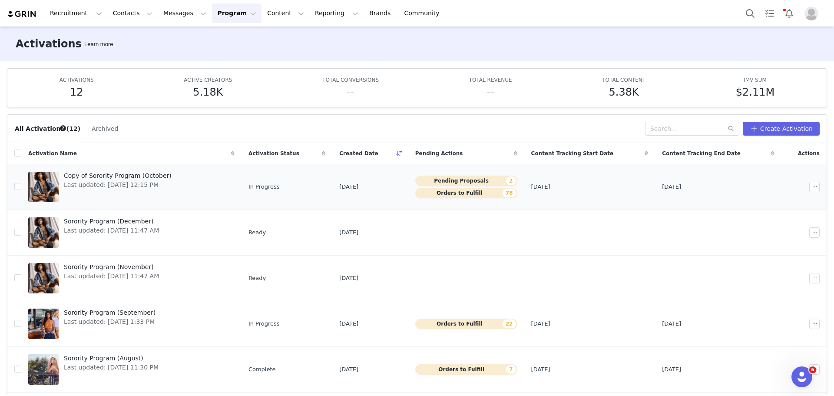
click at [140, 178] on span "Copy of Sorority Program (October)" at bounding box center [118, 175] width 108 height 9
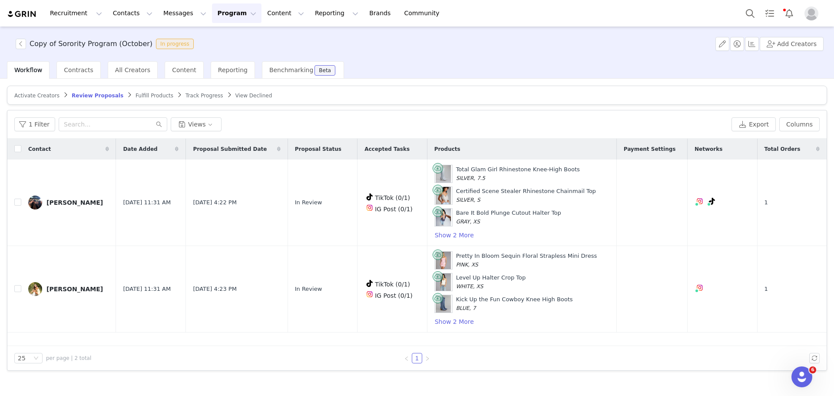
click at [136, 96] on span "Fulfill Products" at bounding box center [155, 96] width 38 height 6
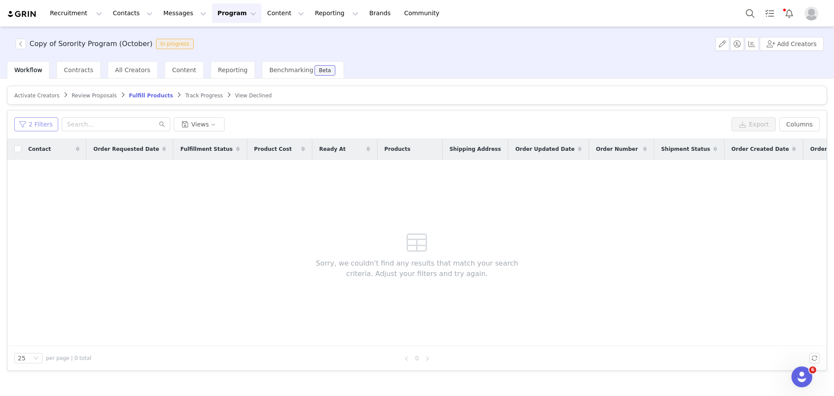
click at [37, 122] on button "2 Filters" at bounding box center [36, 124] width 44 height 14
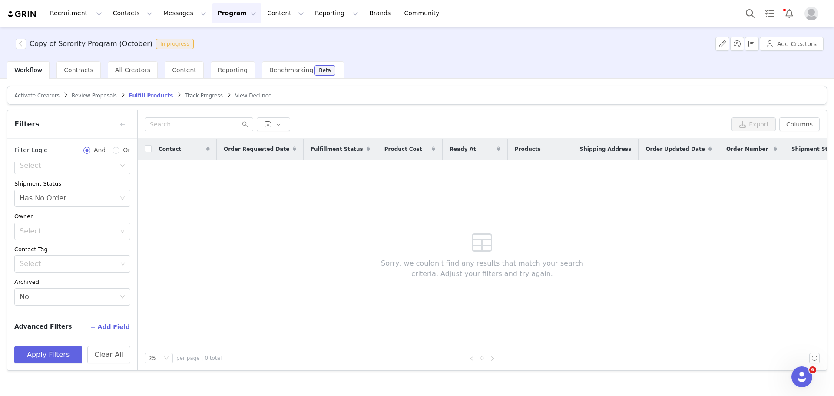
scroll to position [90, 0]
click at [60, 196] on div "Has No Order" at bounding box center [43, 196] width 47 height 17
click at [57, 226] on li "Order Created" at bounding box center [68, 229] width 109 height 14
click at [37, 353] on button "Apply Filters" at bounding box center [48, 354] width 68 height 17
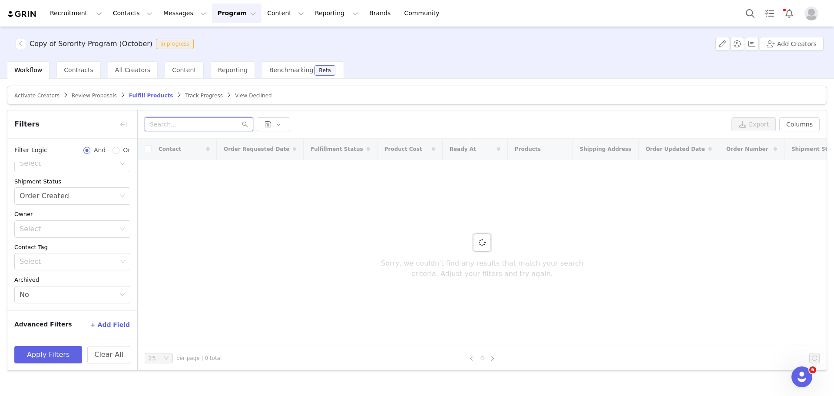
click at [177, 126] on input "text" at bounding box center [199, 124] width 109 height 14
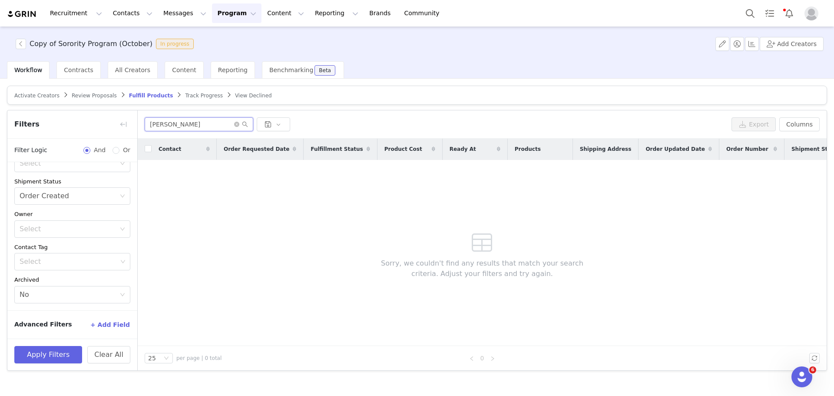
type input "brooke co"
drag, startPoint x: 180, startPoint y: 125, endPoint x: 143, endPoint y: 120, distance: 38.1
click at [143, 120] on div "brooke co Export Columns" at bounding box center [482, 124] width 689 height 28
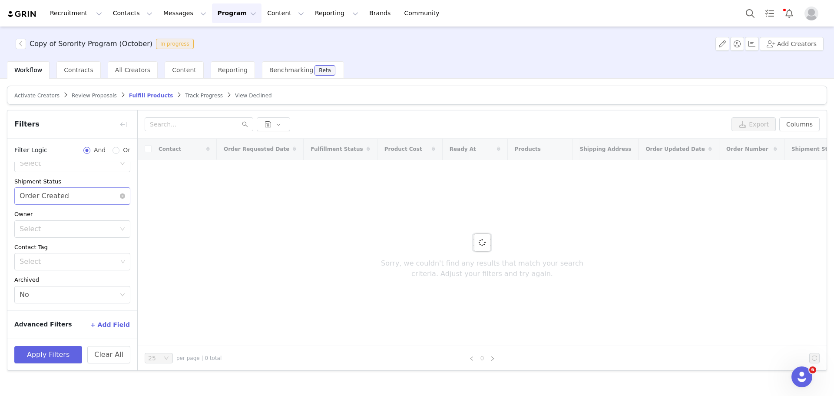
click at [53, 199] on div "Order Created" at bounding box center [45, 196] width 50 height 17
click at [47, 212] on li "Has No Order" at bounding box center [68, 215] width 109 height 14
click at [43, 361] on button "Apply Filters" at bounding box center [48, 354] width 68 height 17
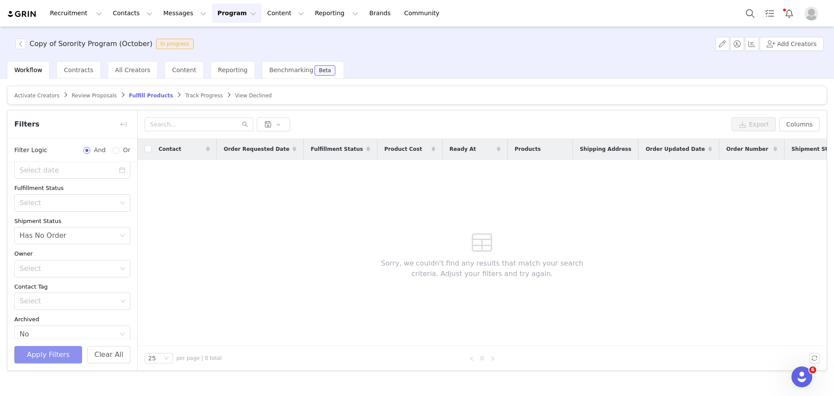
scroll to position [0, 0]
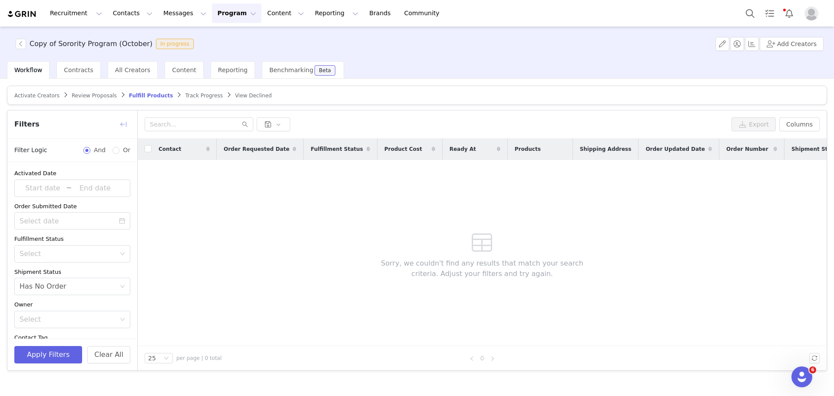
click at [125, 122] on button "button" at bounding box center [123, 124] width 14 height 14
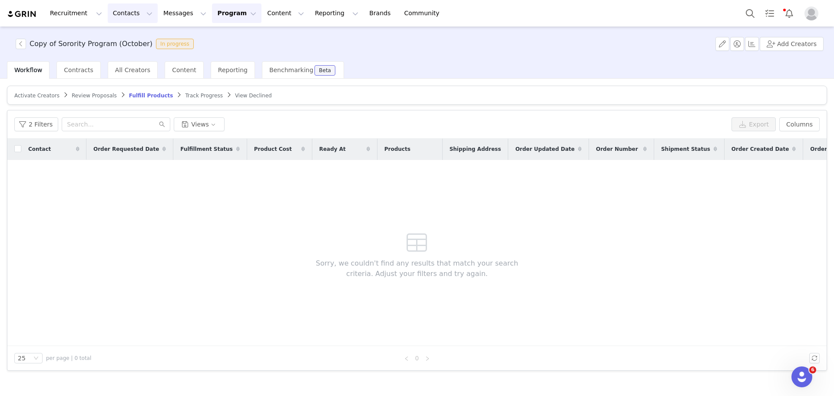
click at [114, 12] on button "Contacts Contacts" at bounding box center [133, 13] width 50 height 20
click at [114, 34] on p "Creators" at bounding box center [119, 38] width 26 height 9
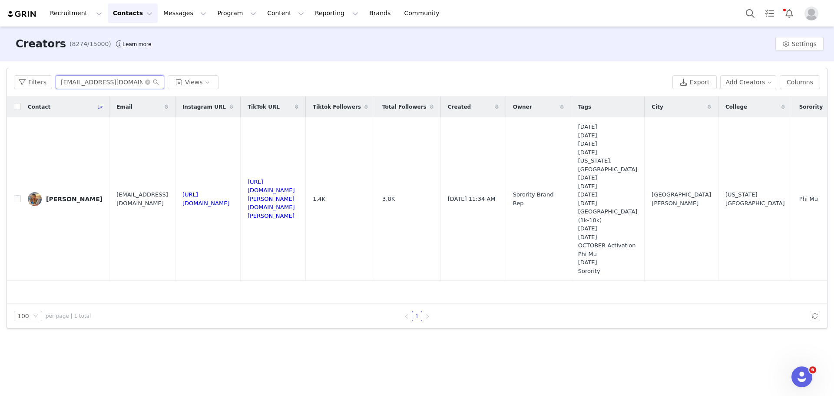
click at [86, 85] on input "1schnooshi@gmail.com" at bounding box center [110, 82] width 109 height 14
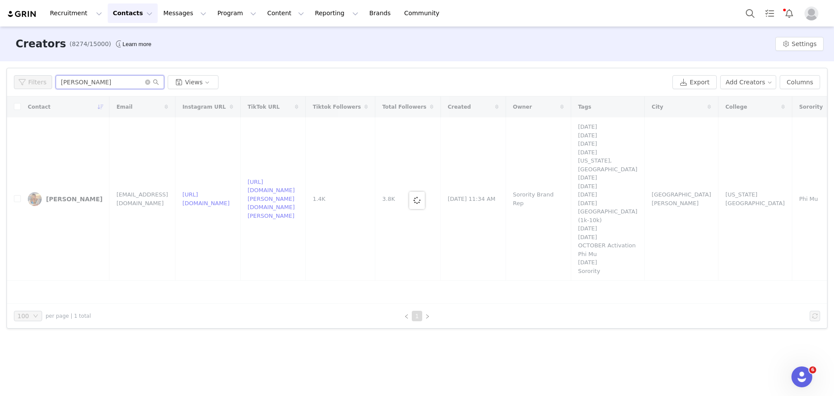
click at [95, 86] on input "hannah" at bounding box center [110, 82] width 109 height 14
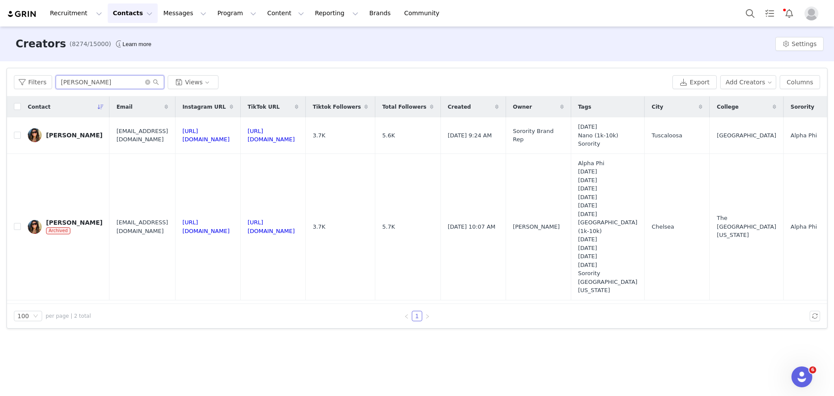
type input "hannah jones"
click at [252, 322] on div "100 per page | 2 total 1" at bounding box center [417, 316] width 820 height 24
click at [199, 319] on div "100 per page | 2 total 1" at bounding box center [417, 316] width 820 height 24
click at [135, 134] on span "[EMAIL_ADDRESS][DOMAIN_NAME]" at bounding box center [142, 135] width 52 height 17
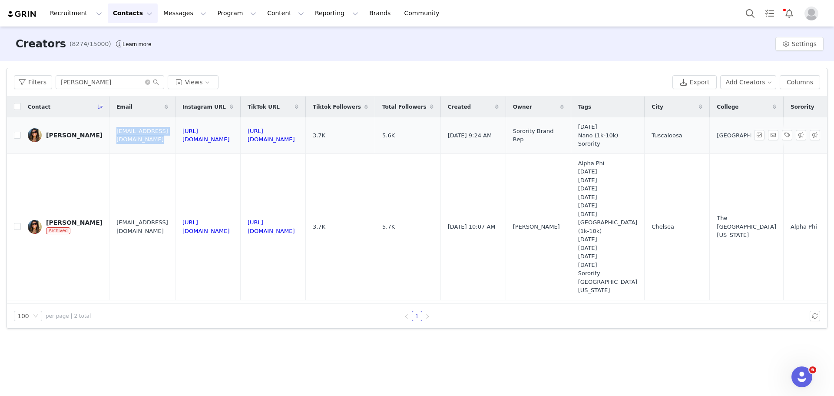
click at [135, 134] on span "[EMAIL_ADDRESS][DOMAIN_NAME]" at bounding box center [142, 135] width 52 height 17
copy span "[EMAIL_ADDRESS][DOMAIN_NAME]"
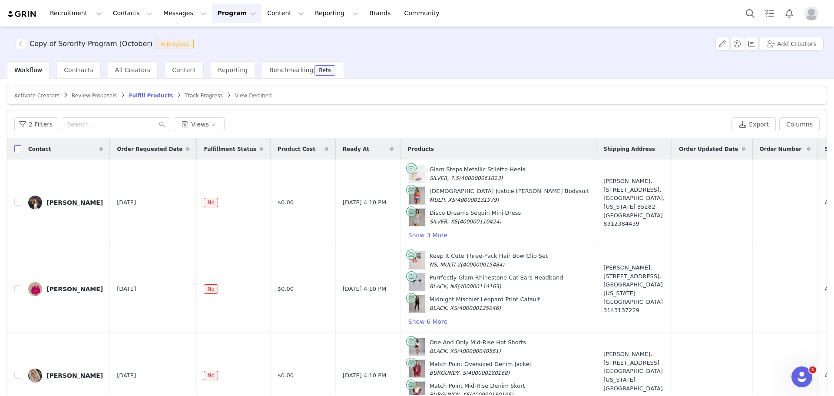
click at [19, 151] on input "checkbox" at bounding box center [17, 148] width 7 height 7
checkbox input "true"
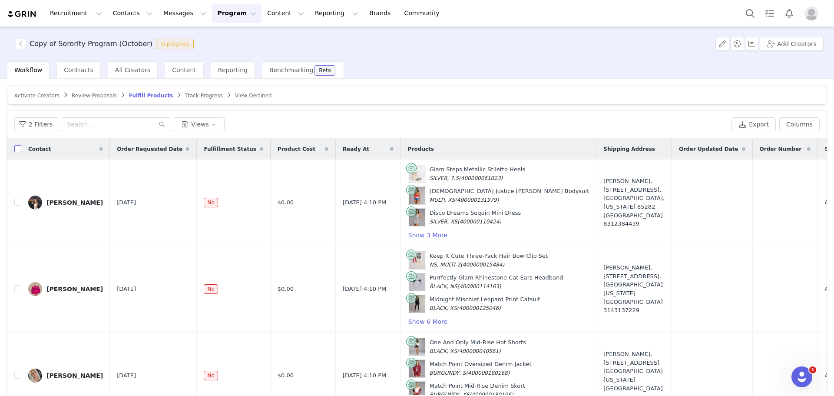
checkbox input "true"
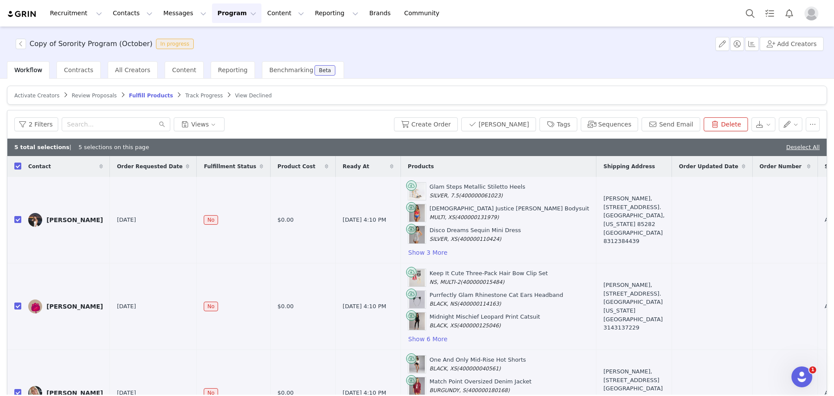
click at [371, 106] on div "Activate Creators Review Proposals Fulfill Products Track Progress View Decline…" at bounding box center [417, 258] width 820 height 344
click at [453, 123] on button "Create Order" at bounding box center [426, 124] width 64 height 14
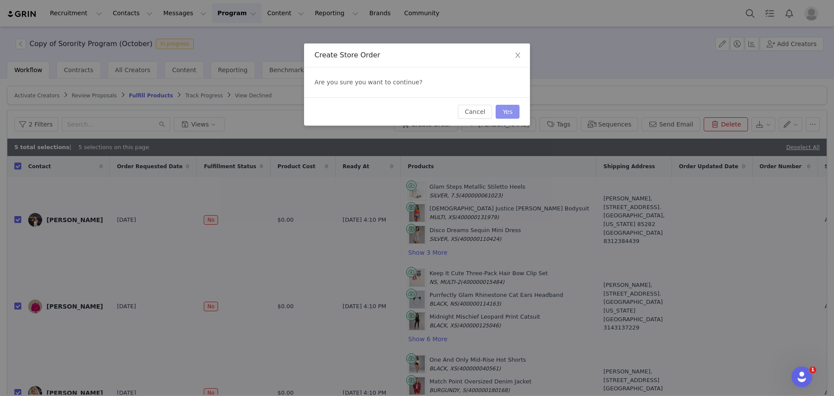
click at [511, 106] on button "Yes" at bounding box center [508, 112] width 24 height 14
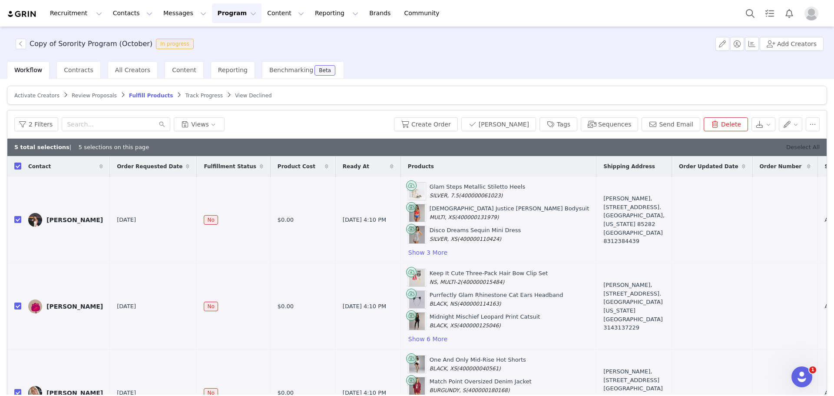
click at [797, 146] on link "Deselect All" at bounding box center [802, 147] width 33 height 7
checkbox input "false"
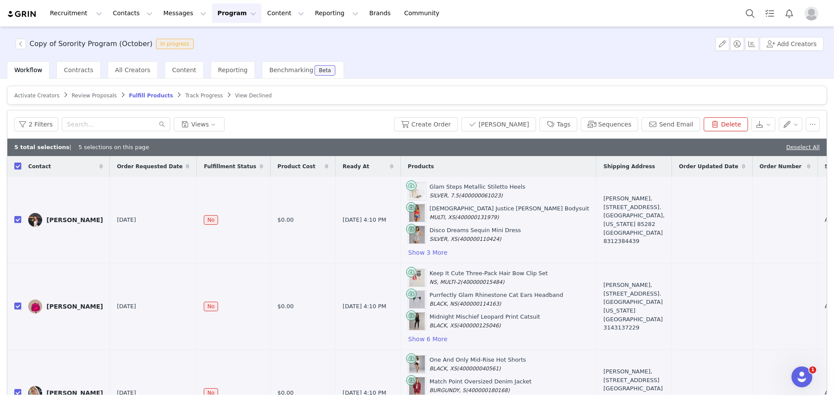
checkbox input "false"
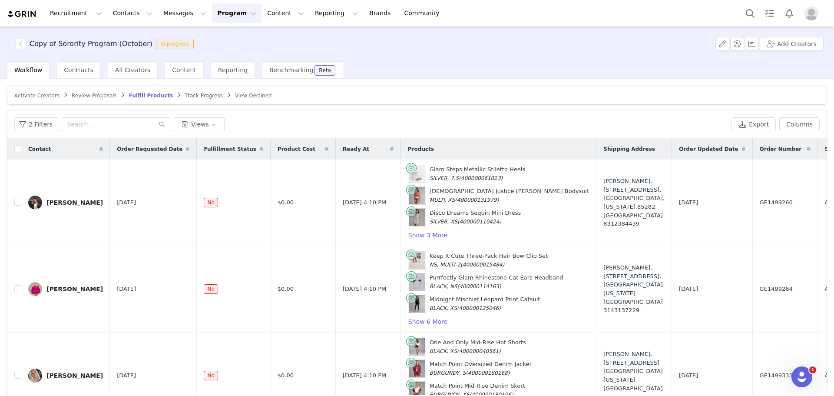
click at [72, 93] on span "Review Proposals" at bounding box center [94, 96] width 45 height 6
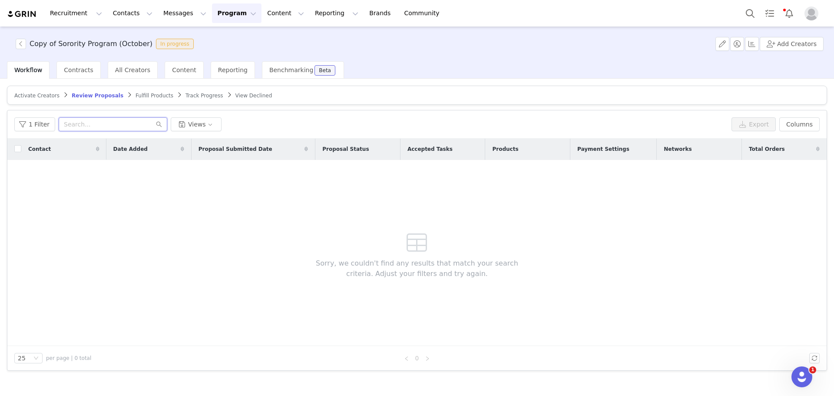
click at [78, 124] on input "text" at bounding box center [113, 124] width 109 height 14
click at [48, 96] on span "Activate Creators" at bounding box center [36, 96] width 45 height 6
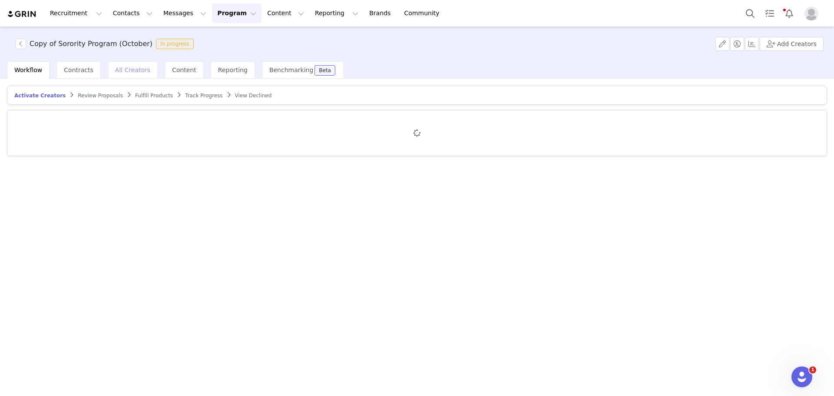
click at [119, 74] on div "All Creators" at bounding box center [133, 69] width 50 height 17
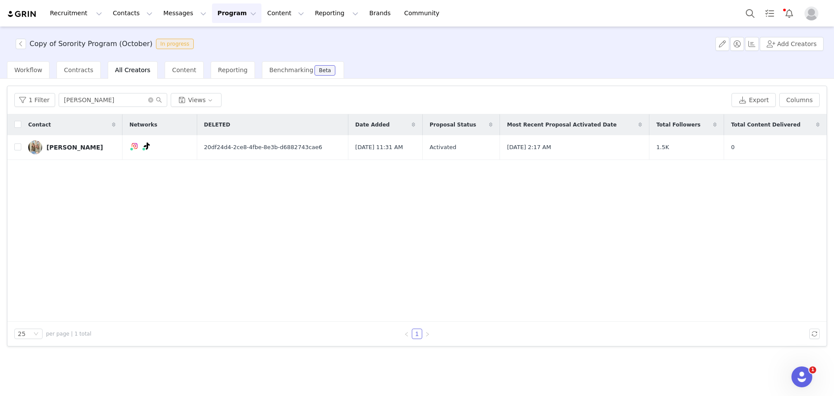
click at [82, 109] on div "1 Filter addison w Views Export Columns" at bounding box center [416, 100] width 819 height 28
click at [85, 103] on input "[PERSON_NAME]" at bounding box center [113, 100] width 109 height 14
paste input "[EMAIL_ADDRESS][DOMAIN_NAME]"
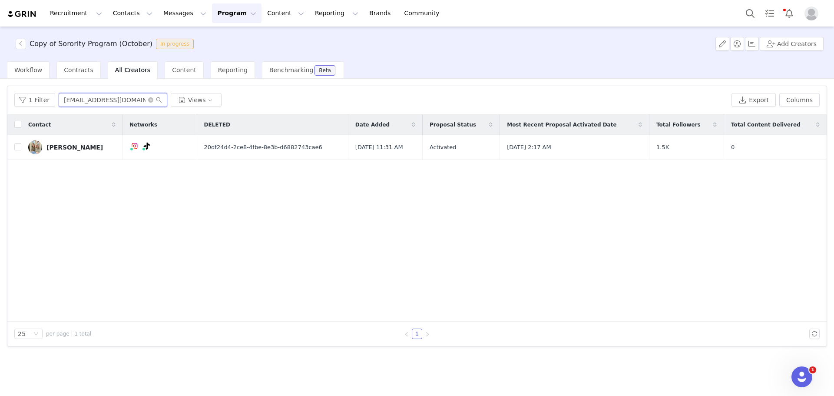
scroll to position [0, 11]
type input "[EMAIL_ADDRESS][DOMAIN_NAME]"
click at [25, 63] on div "Workflow" at bounding box center [28, 69] width 43 height 17
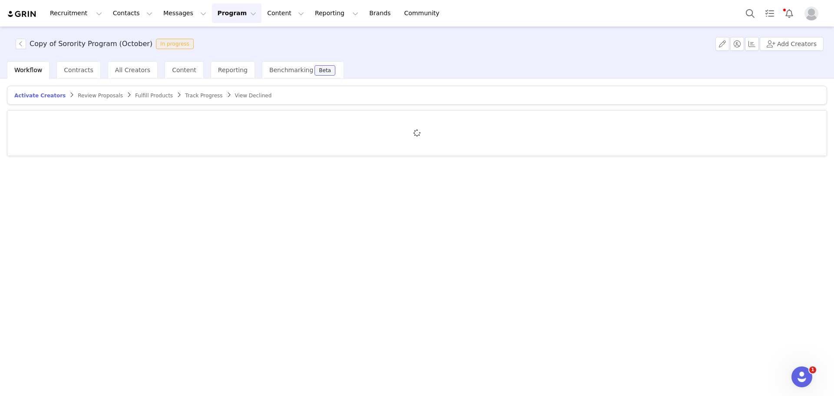
click at [78, 93] on span "Review Proposals" at bounding box center [100, 96] width 45 height 6
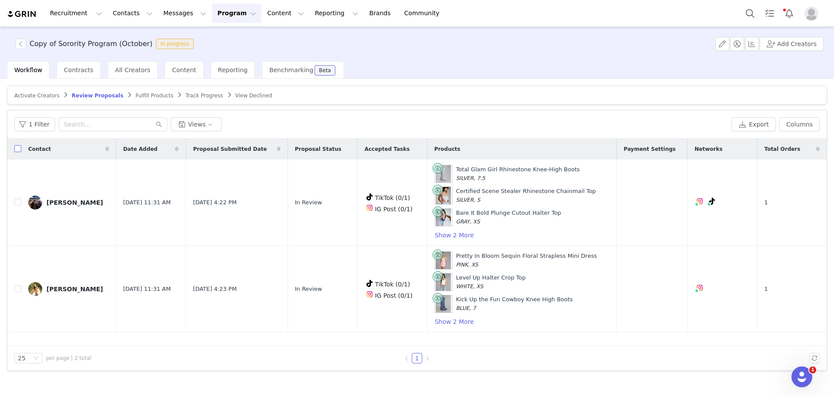
click at [18, 150] on input "checkbox" at bounding box center [17, 148] width 7 height 7
checkbox input "true"
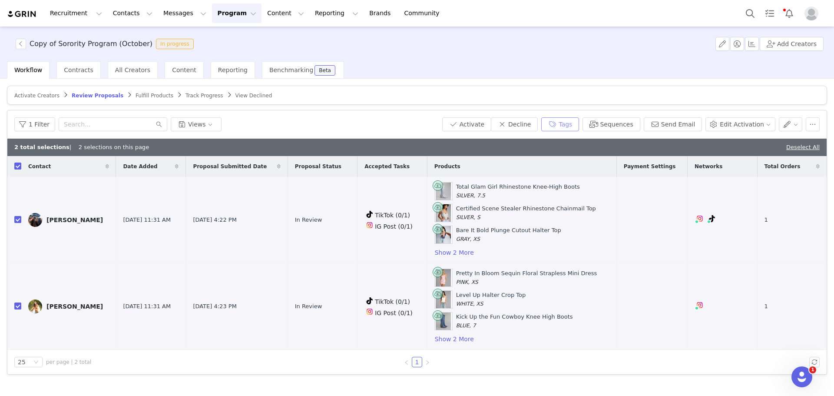
click at [579, 126] on button "Tags" at bounding box center [560, 124] width 38 height 14
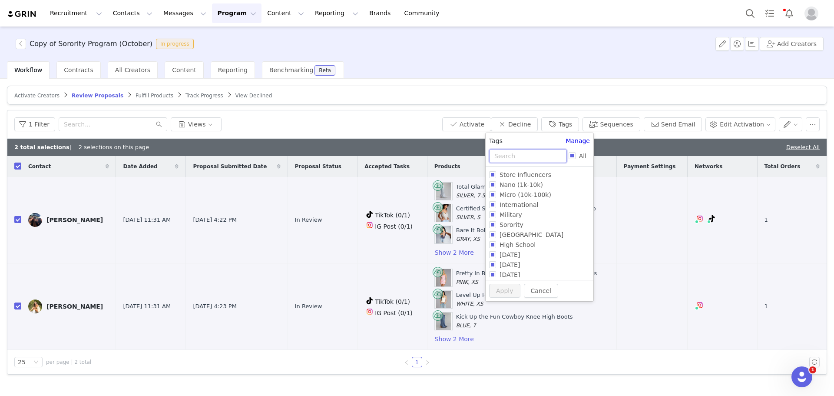
click at [526, 149] on input "text" at bounding box center [528, 156] width 78 height 14
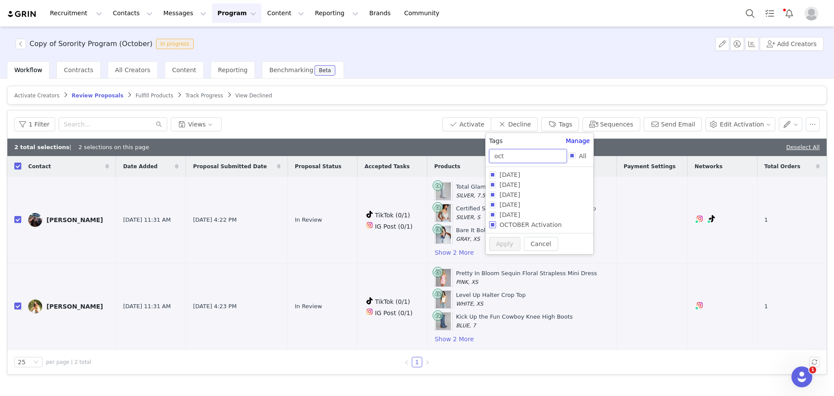
type input "oct"
click at [530, 223] on span "OCTOBER Activation" at bounding box center [530, 224] width 69 height 7
click at [496, 223] on input "OCTOBER Activation" at bounding box center [492, 224] width 7 height 7
checkbox input "true"
click at [505, 254] on button "Apply" at bounding box center [504, 260] width 31 height 14
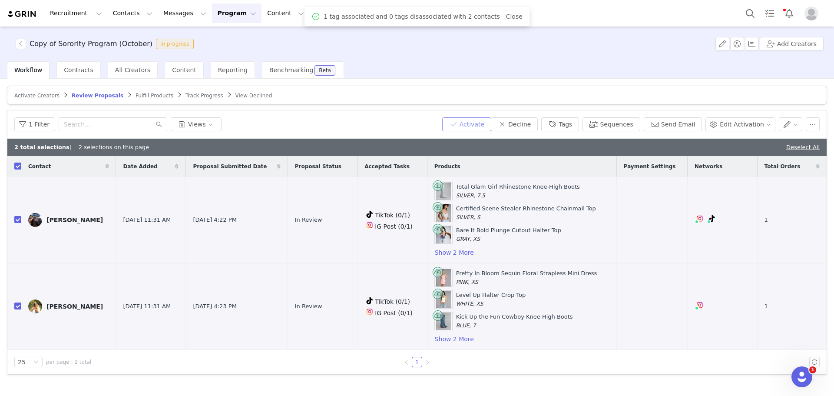
click at [483, 120] on button "Activate" at bounding box center [466, 124] width 49 height 14
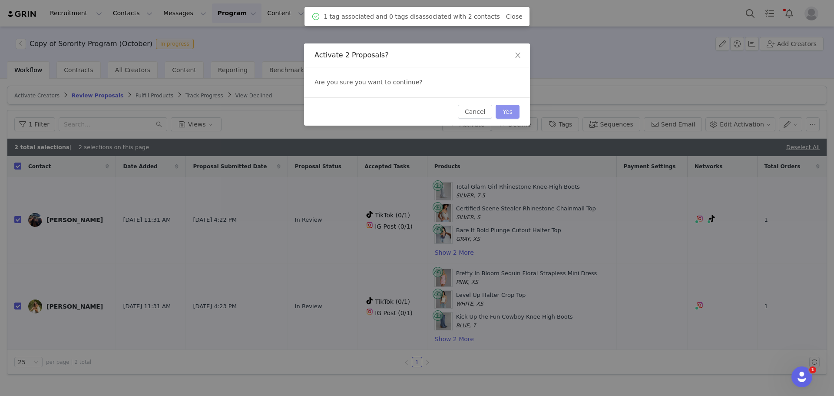
click at [503, 114] on button "Yes" at bounding box center [508, 112] width 24 height 14
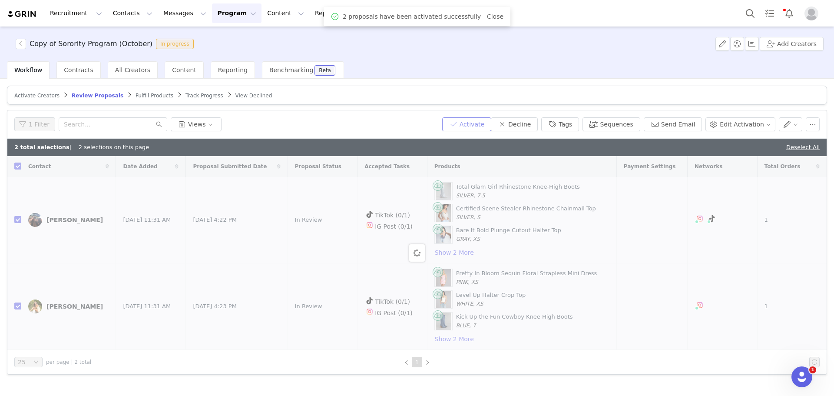
checkbox input "false"
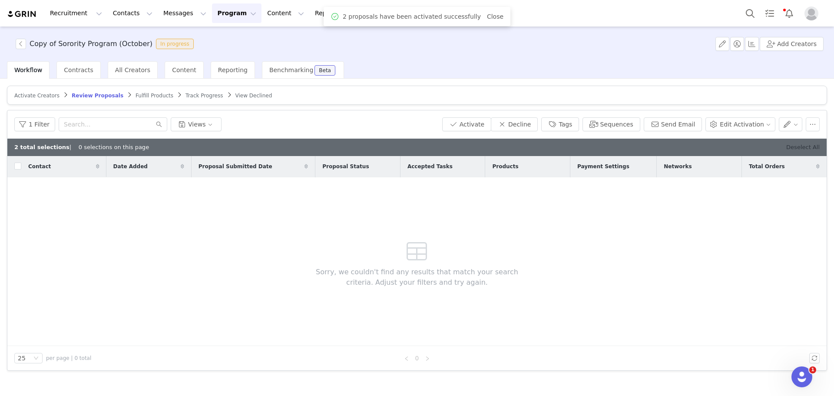
click at [797, 148] on link "Deselect All" at bounding box center [802, 147] width 33 height 7
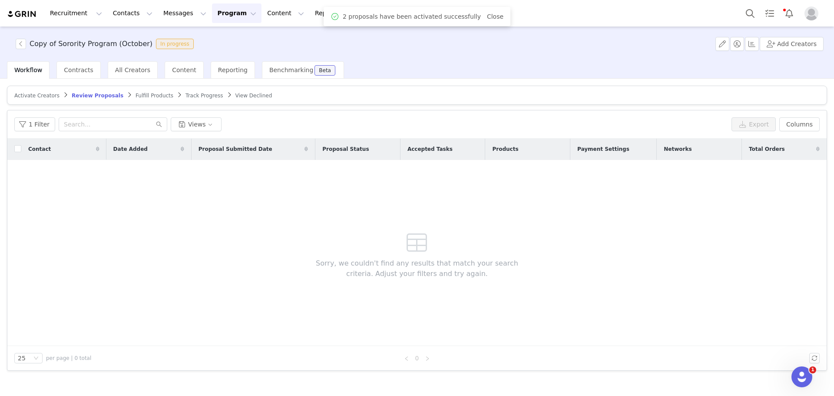
click at [136, 94] on span "Fulfill Products" at bounding box center [155, 96] width 38 height 6
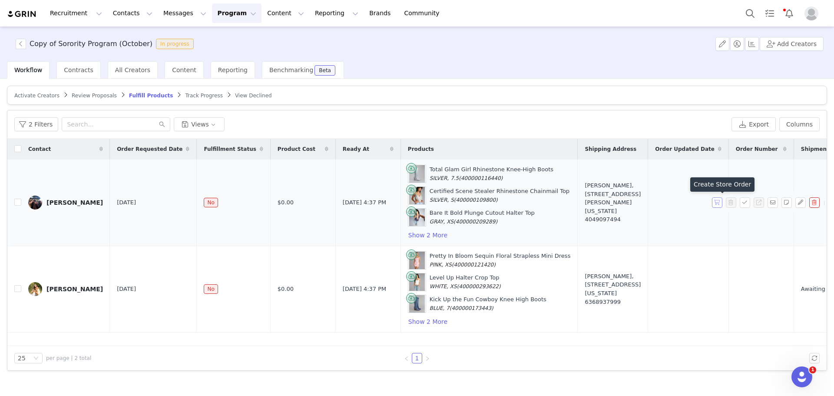
click at [716, 201] on button "button" at bounding box center [717, 202] width 10 height 10
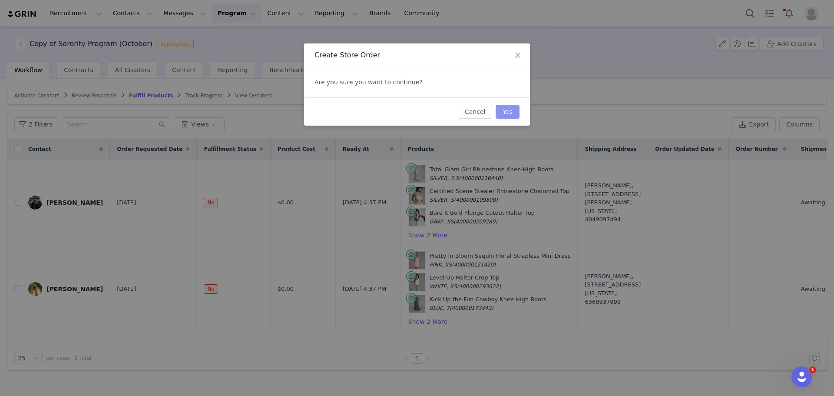
click at [514, 111] on button "Yes" at bounding box center [508, 112] width 24 height 14
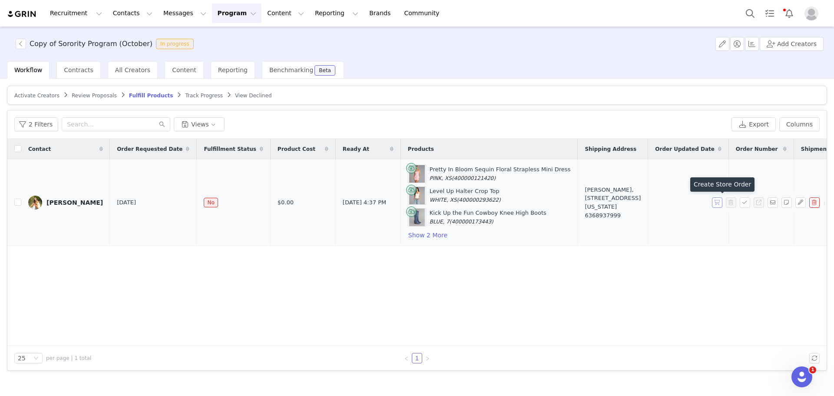
click at [718, 200] on button "button" at bounding box center [717, 202] width 10 height 10
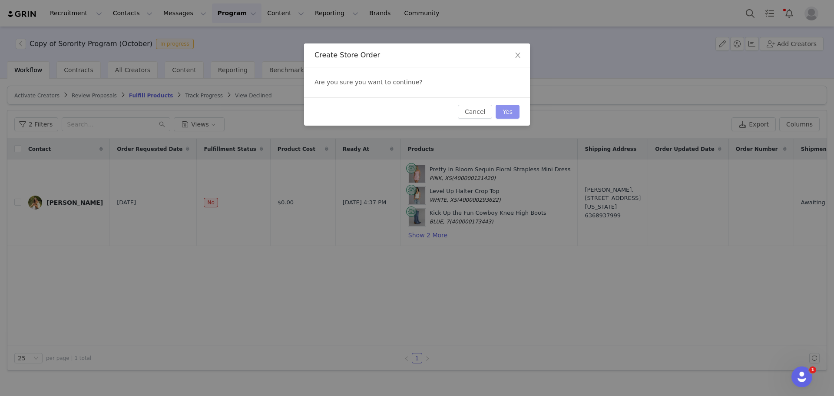
click at [507, 109] on button "Yes" at bounding box center [508, 112] width 24 height 14
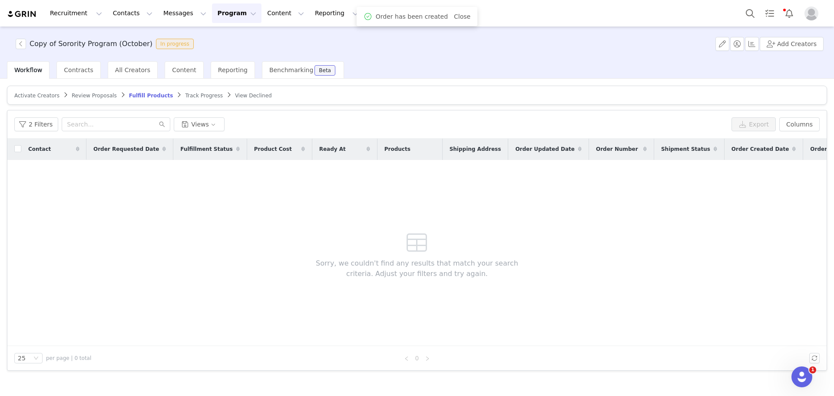
click at [89, 96] on span "Review Proposals" at bounding box center [94, 96] width 45 height 6
